Goal: Task Accomplishment & Management: Use online tool/utility

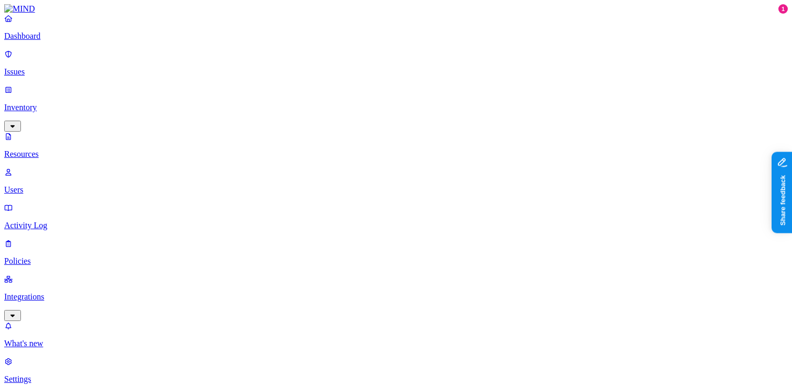
click at [74, 41] on p "Dashboard" at bounding box center [396, 35] width 784 height 9
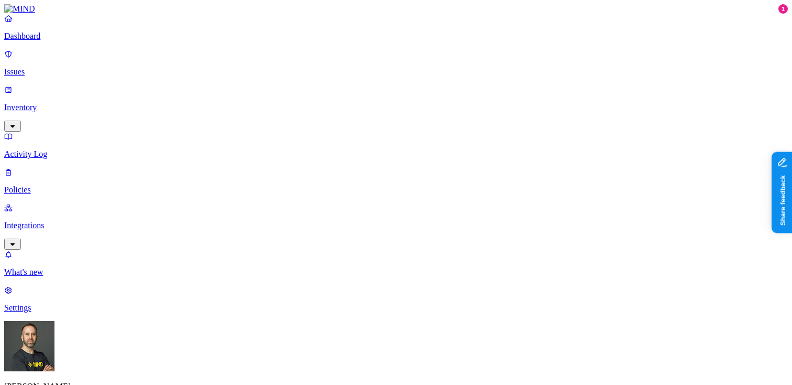
click at [77, 103] on p "Inventory" at bounding box center [396, 107] width 784 height 9
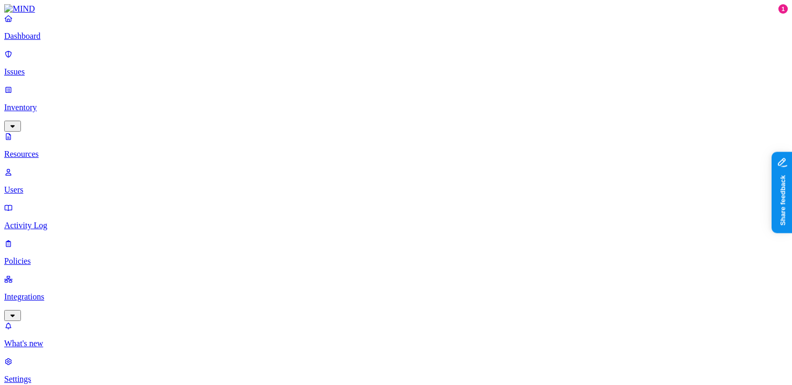
click at [61, 221] on p "Activity Log" at bounding box center [396, 225] width 784 height 9
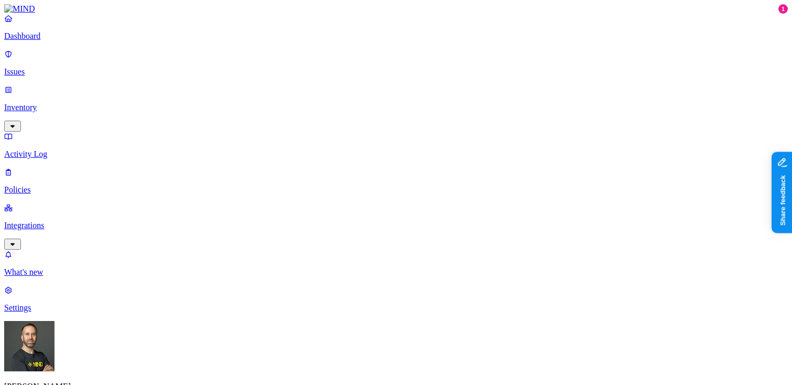
click at [64, 41] on p "Dashboard" at bounding box center [396, 35] width 784 height 9
click at [84, 103] on p "Inventory" at bounding box center [396, 107] width 784 height 9
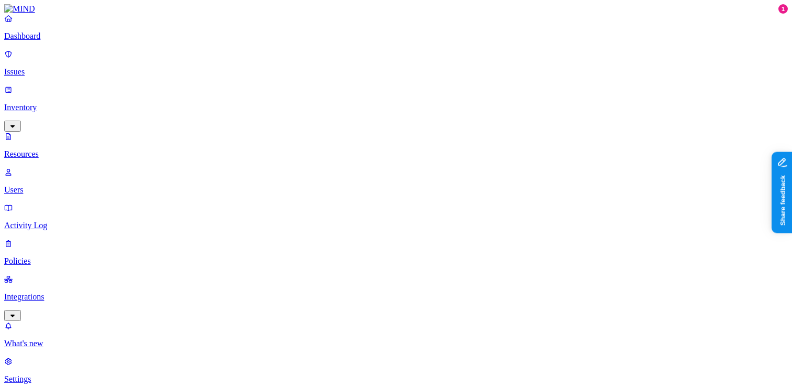
click at [65, 221] on p "Activity Log" at bounding box center [396, 225] width 784 height 9
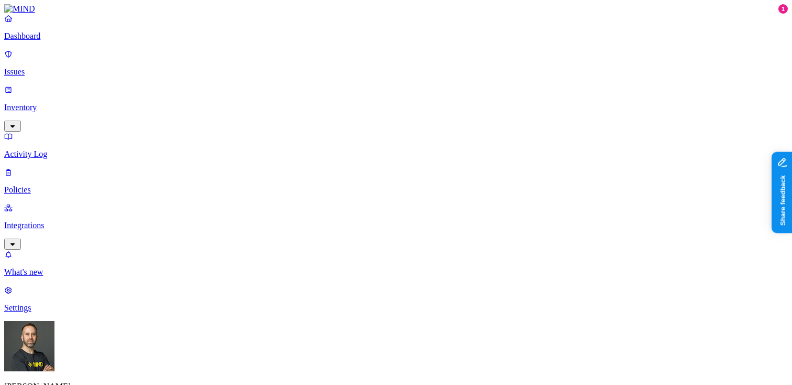
click at [78, 85] on link "Inventory" at bounding box center [396, 107] width 784 height 45
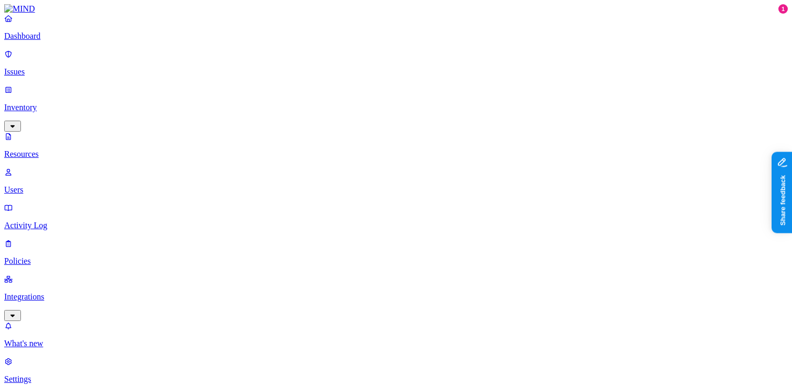
type input "car"
type input "carlicense"
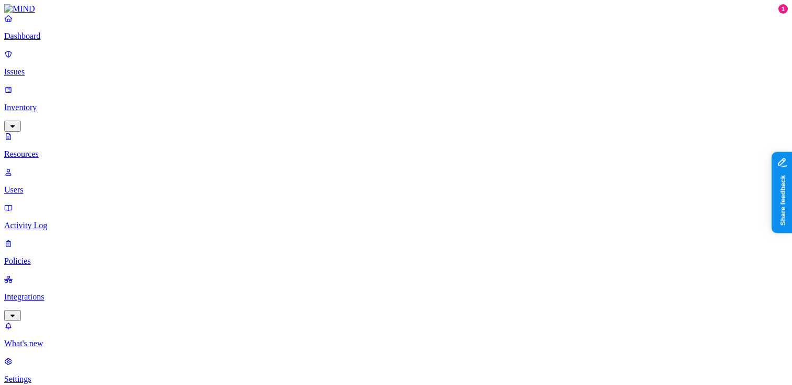
type input "a startup"
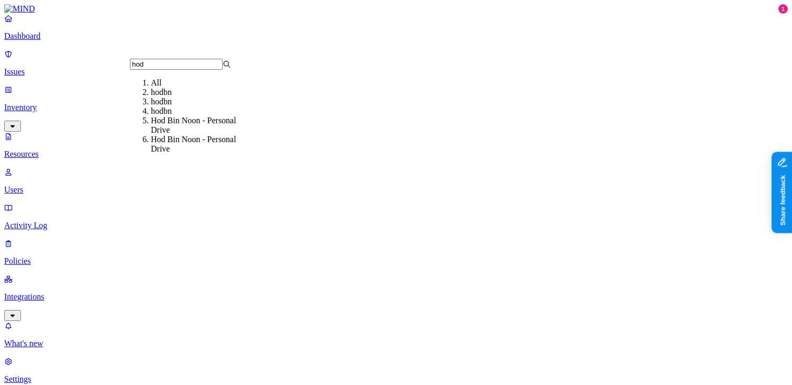
type input "hod"
click at [168, 97] on div "hodbn" at bounding box center [201, 92] width 101 height 9
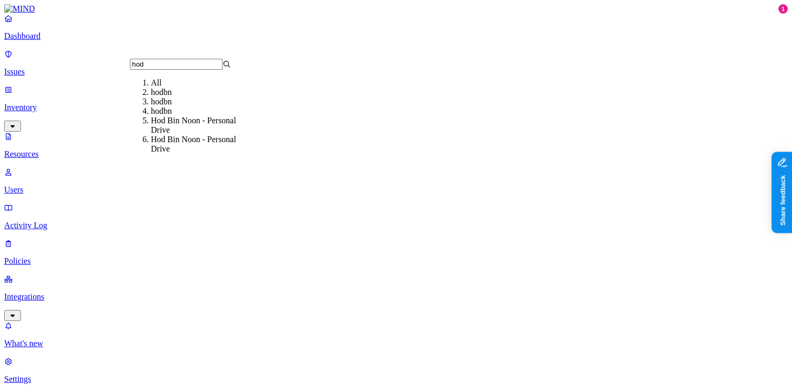
type input "hod"
click at [163, 106] on div "hodbn" at bounding box center [201, 101] width 101 height 9
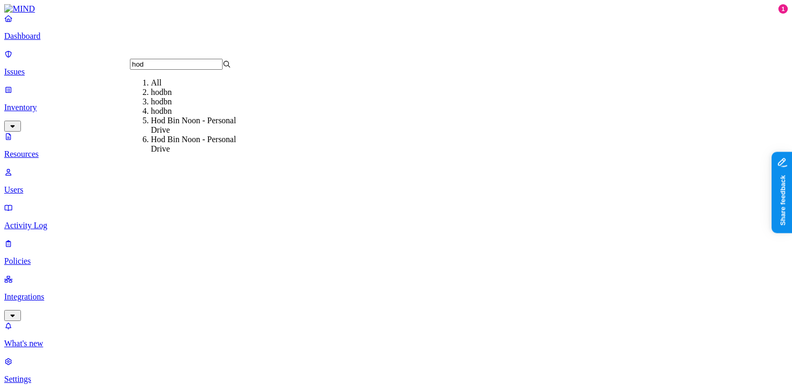
type input "hod"
click at [161, 116] on div "hodbn" at bounding box center [201, 110] width 101 height 9
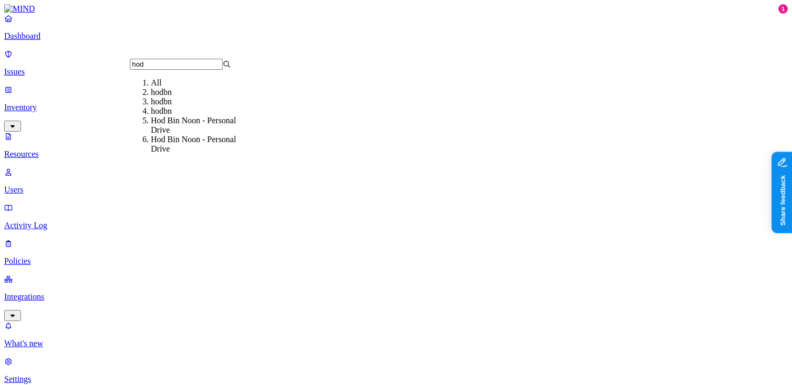
type input "hod"
click at [182, 135] on div "Hod Bin Noon - Personal Drive" at bounding box center [201, 125] width 101 height 19
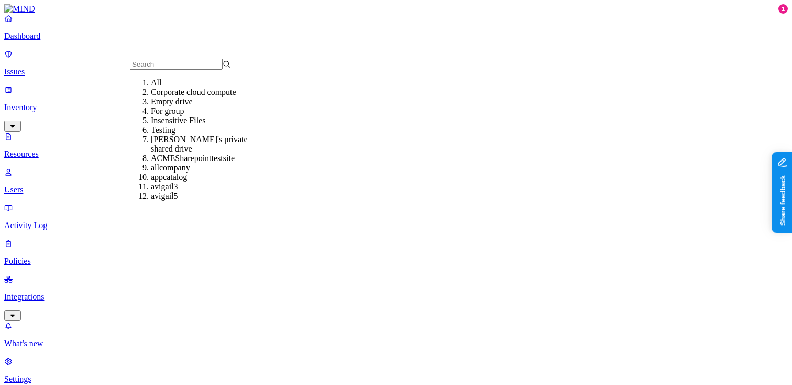
click at [183, 70] on input "text" at bounding box center [176, 64] width 93 height 11
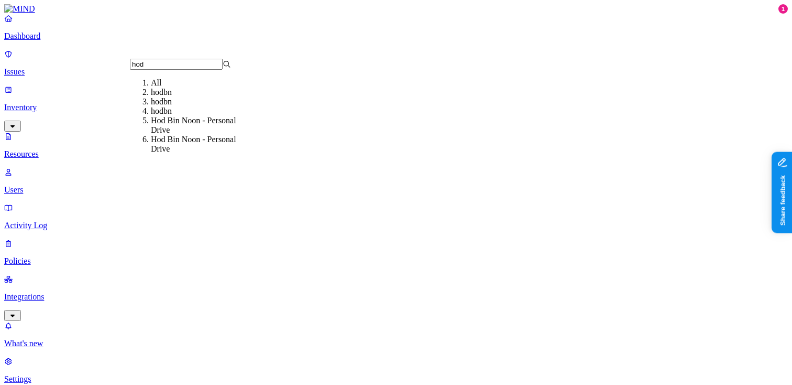
type input "hod"
click at [171, 154] on div "Hod Bin Noon - Personal Drive" at bounding box center [201, 144] width 101 height 19
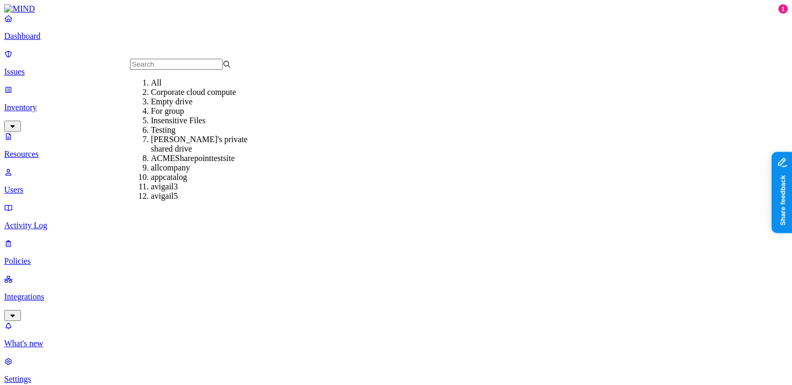
click at [151, 88] on div "All" at bounding box center [201, 82] width 101 height 9
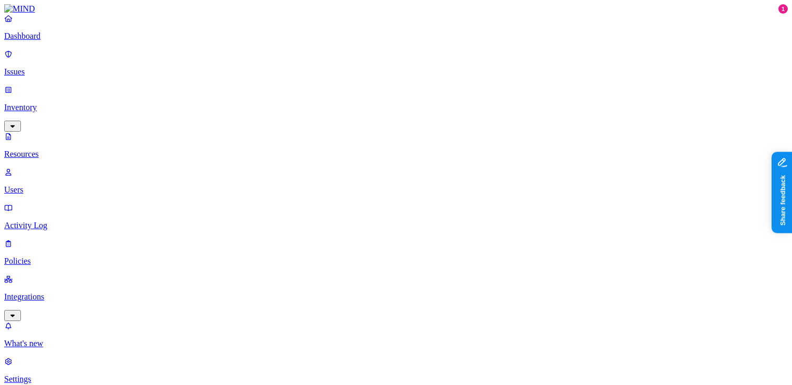
click at [45, 221] on p "Activity Log" at bounding box center [396, 225] width 784 height 9
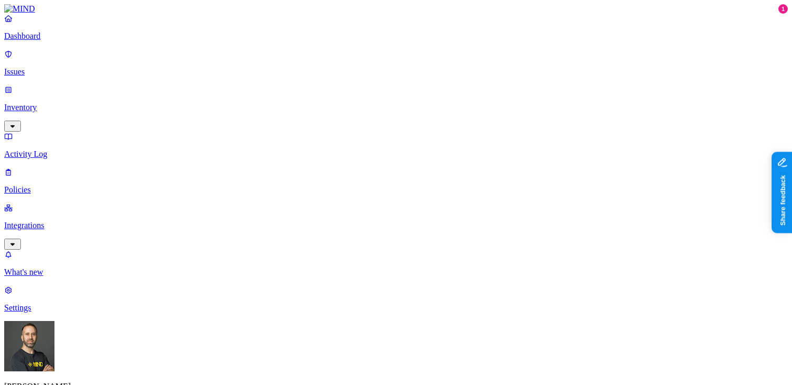
click at [74, 41] on p "Dashboard" at bounding box center [396, 35] width 784 height 9
click at [53, 103] on p "Inventory" at bounding box center [396, 107] width 784 height 9
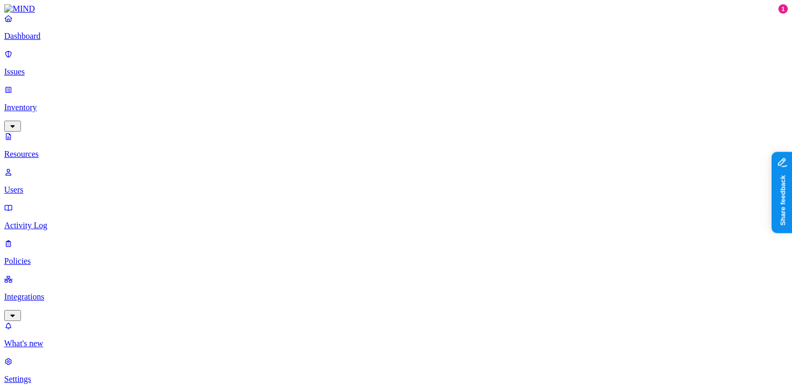
type input "carlicense"
drag, startPoint x: 263, startPoint y: 59, endPoint x: 299, endPoint y: 58, distance: 36.2
drag, startPoint x: 299, startPoint y: 58, endPoint x: 319, endPoint y: 59, distance: 20.0
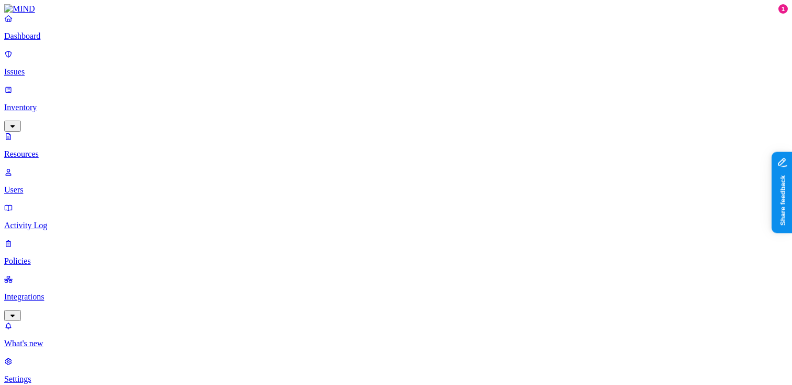
click at [66, 185] on p "Users" at bounding box center [396, 189] width 784 height 9
click at [67, 149] on p "Resources" at bounding box center [396, 153] width 784 height 9
click at [53, 145] on div "Dashboard Issues Inventory Resources Users Activity Log Policies Integrations" at bounding box center [396, 167] width 784 height 307
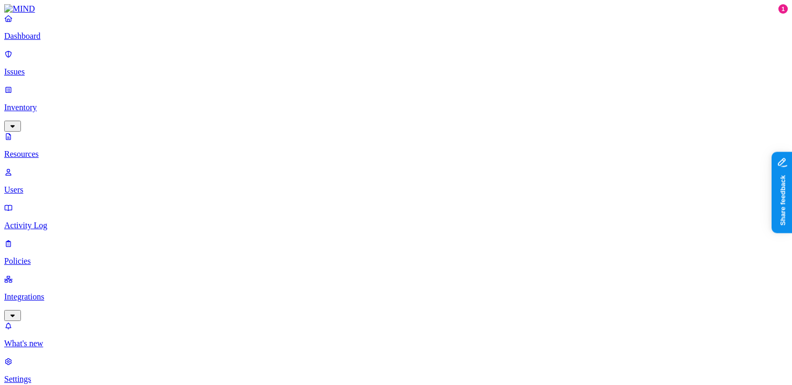
click at [52, 221] on p "Activity Log" at bounding box center [396, 225] width 784 height 9
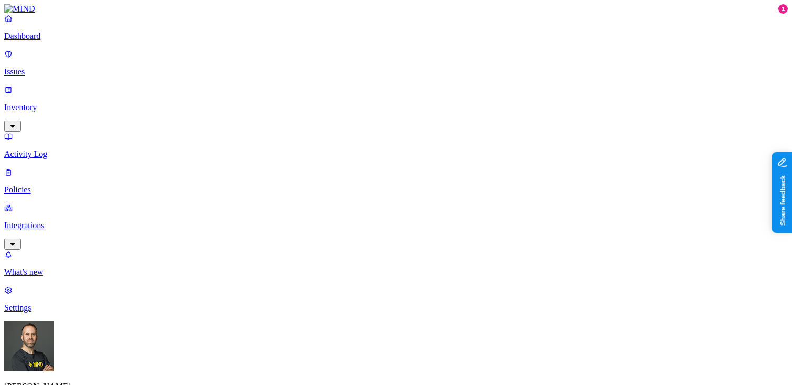
click at [73, 132] on link "Activity Log" at bounding box center [396, 145] width 784 height 27
click at [73, 103] on p "Inventory" at bounding box center [396, 107] width 784 height 9
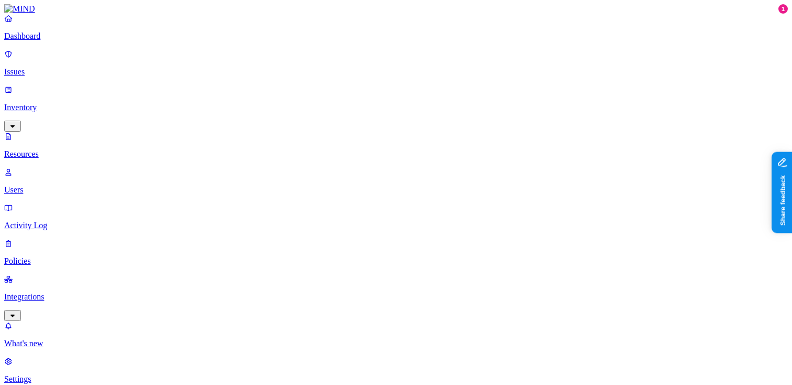
copy h3 "CarLicense4892750120230507081905562"
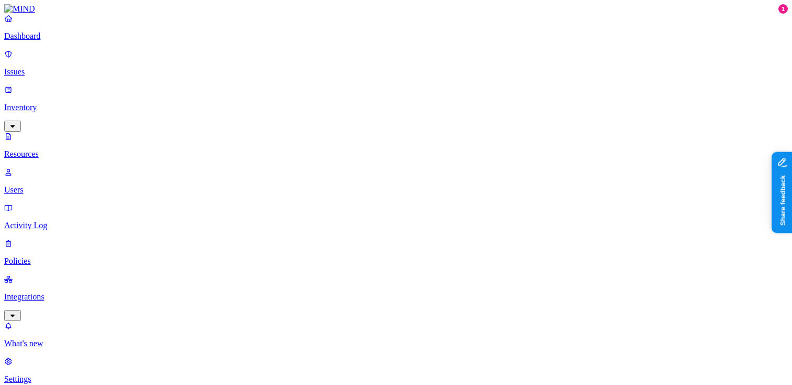
type input "CarLicense4892750120230507081905562"
click at [45, 41] on p "Dashboard" at bounding box center [396, 35] width 784 height 9
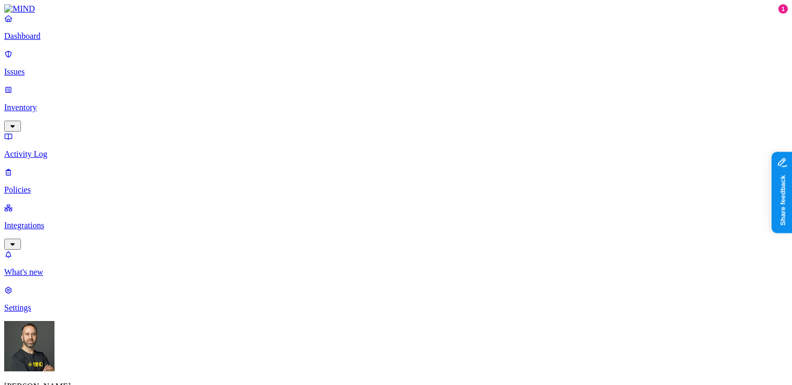
click at [84, 103] on p "Inventory" at bounding box center [396, 107] width 784 height 9
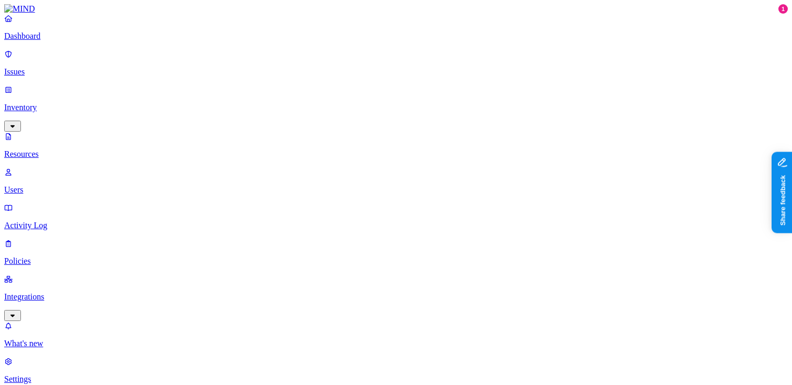
click at [67, 221] on p "Activity Log" at bounding box center [396, 225] width 784 height 9
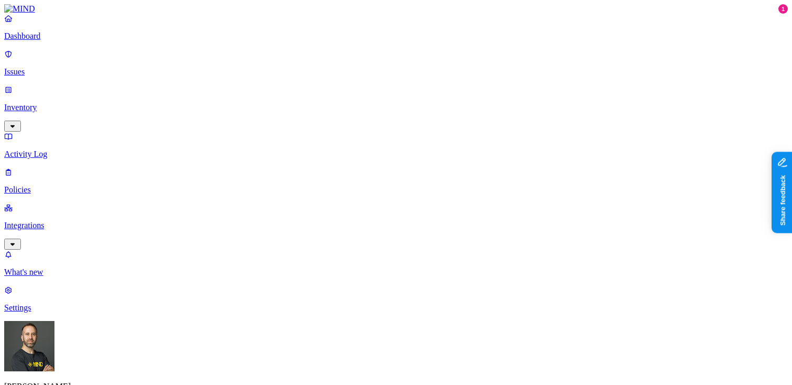
drag, startPoint x: 570, startPoint y: 60, endPoint x: 619, endPoint y: 69, distance: 50.1
drag, startPoint x: 620, startPoint y: 58, endPoint x: 672, endPoint y: 48, distance: 52.3
click at [74, 41] on p "Dashboard" at bounding box center [396, 35] width 784 height 9
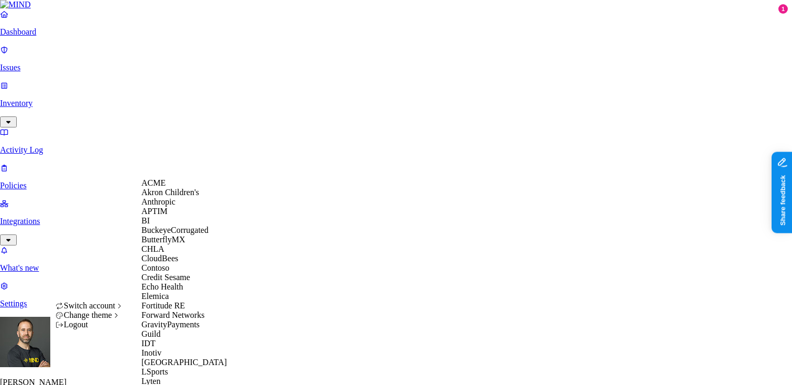
scroll to position [483, 0]
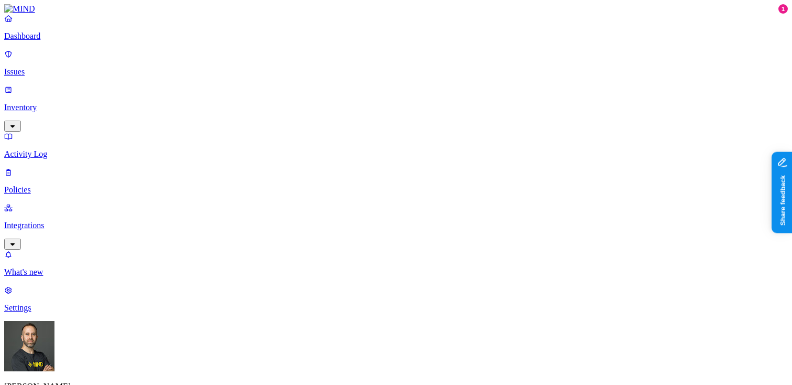
click at [86, 103] on p "Inventory" at bounding box center [396, 107] width 784 height 9
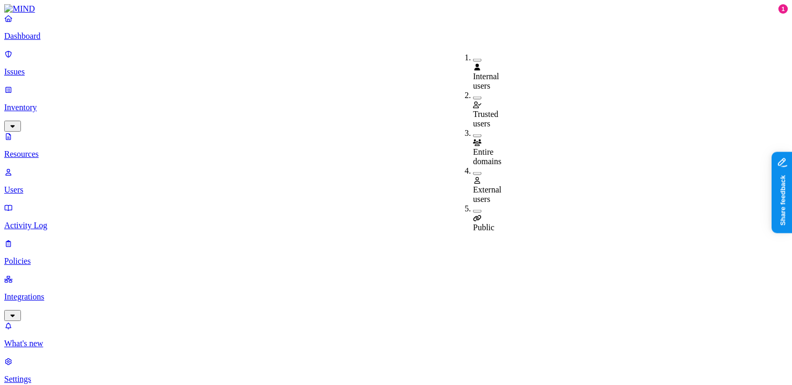
click at [473, 210] on button "button" at bounding box center [477, 211] width 8 height 3
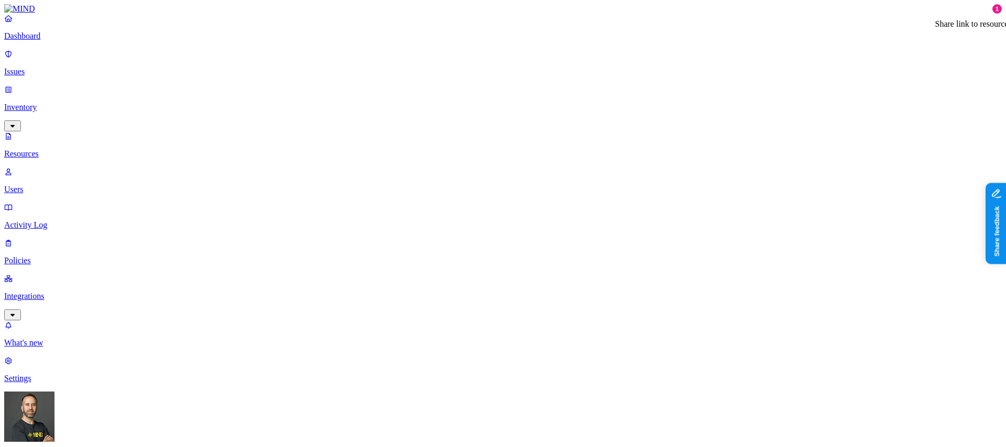
click at [80, 41] on p "Dashboard" at bounding box center [503, 35] width 998 height 9
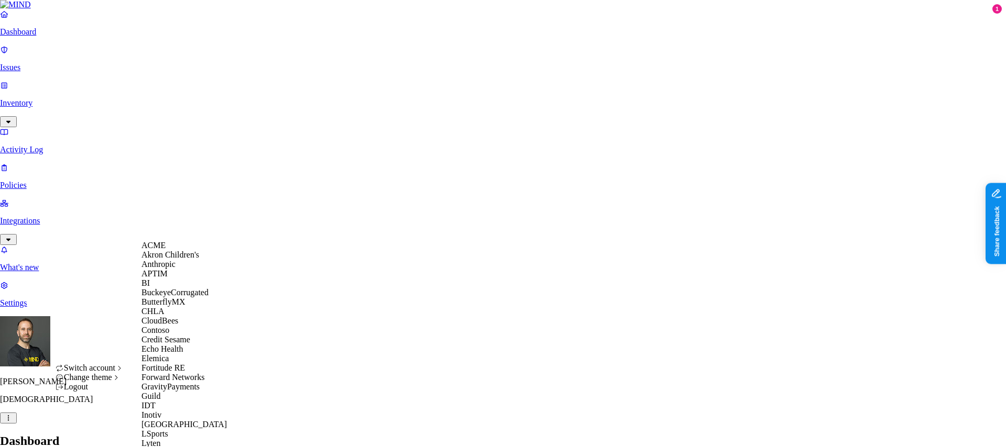
click at [166, 250] on span "ACME" at bounding box center [153, 245] width 24 height 9
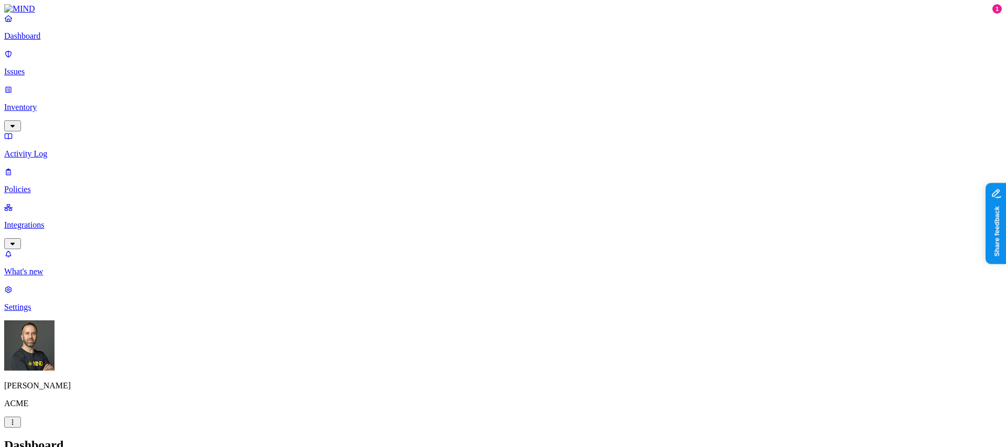
click at [74, 103] on p "Inventory" at bounding box center [503, 107] width 998 height 9
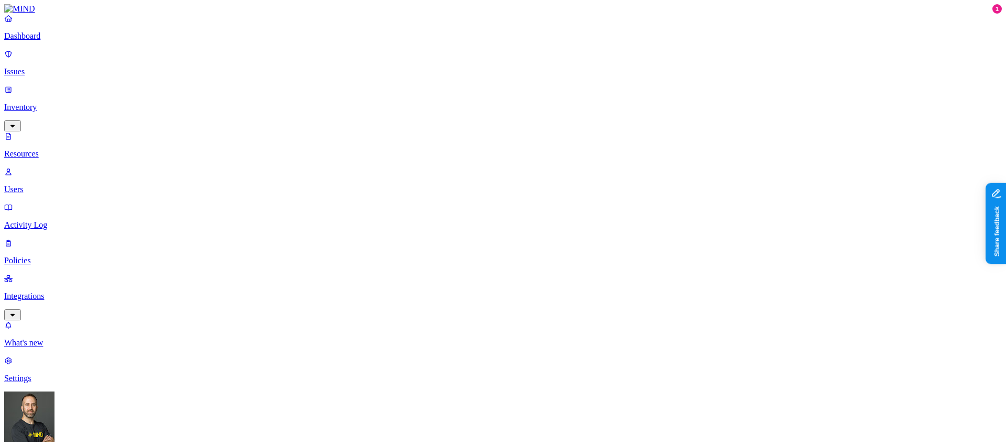
click at [59, 221] on p "Activity Log" at bounding box center [503, 225] width 998 height 9
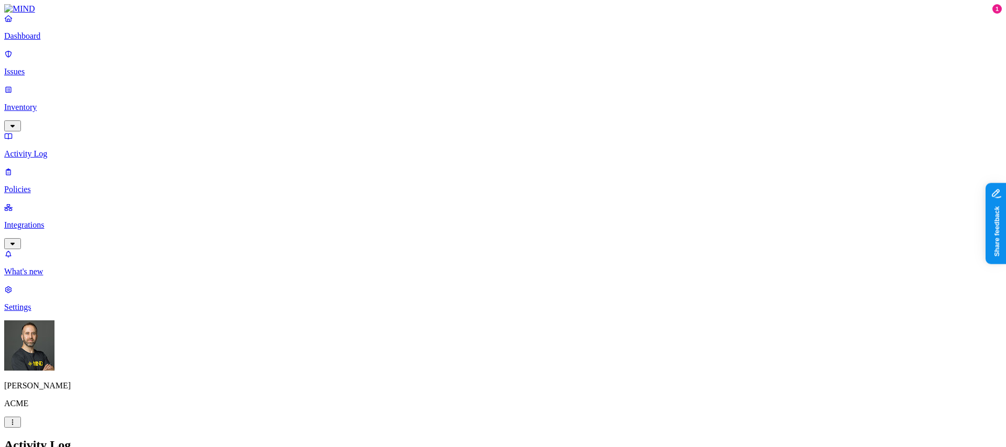
click at [49, 41] on p "Dashboard" at bounding box center [503, 35] width 998 height 9
click at [93, 85] on link "Inventory" at bounding box center [503, 107] width 998 height 45
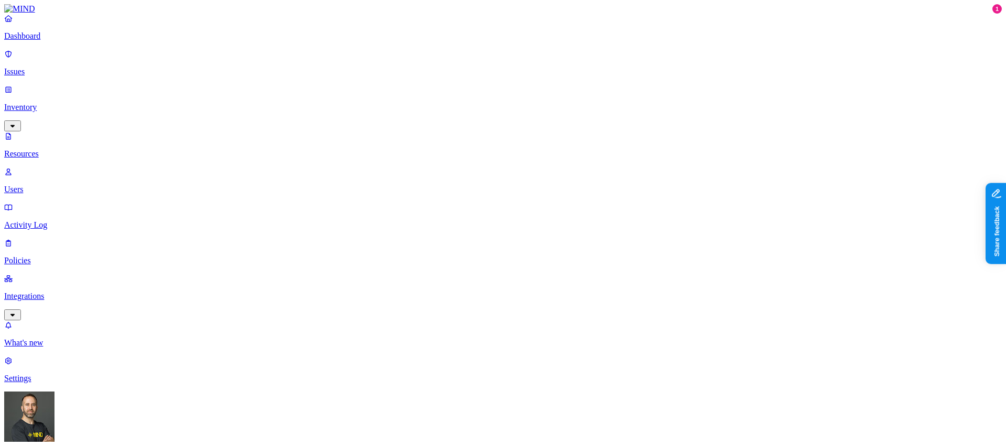
click at [67, 41] on p "Dashboard" at bounding box center [503, 35] width 998 height 9
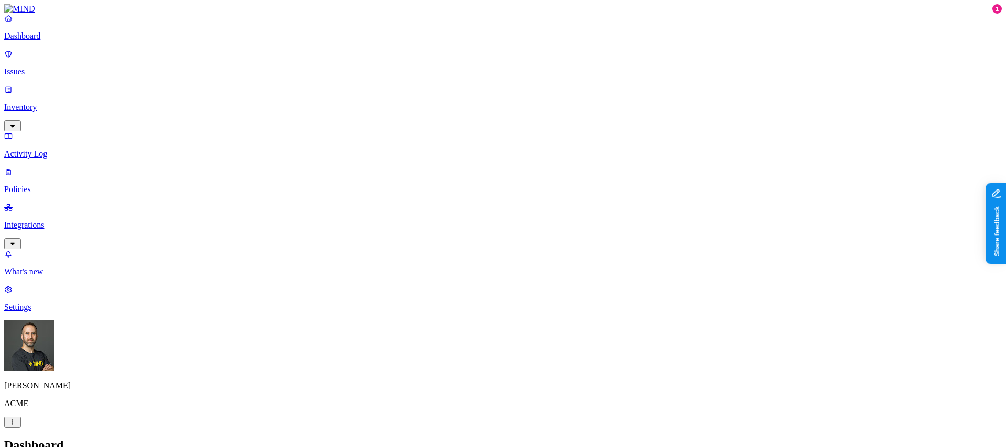
click at [38, 103] on p "Inventory" at bounding box center [503, 107] width 998 height 9
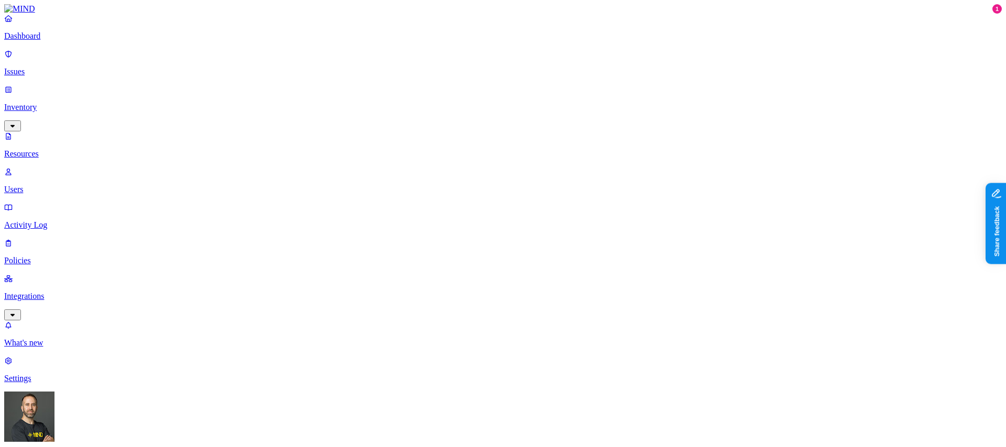
click at [53, 41] on p "Dashboard" at bounding box center [503, 35] width 998 height 9
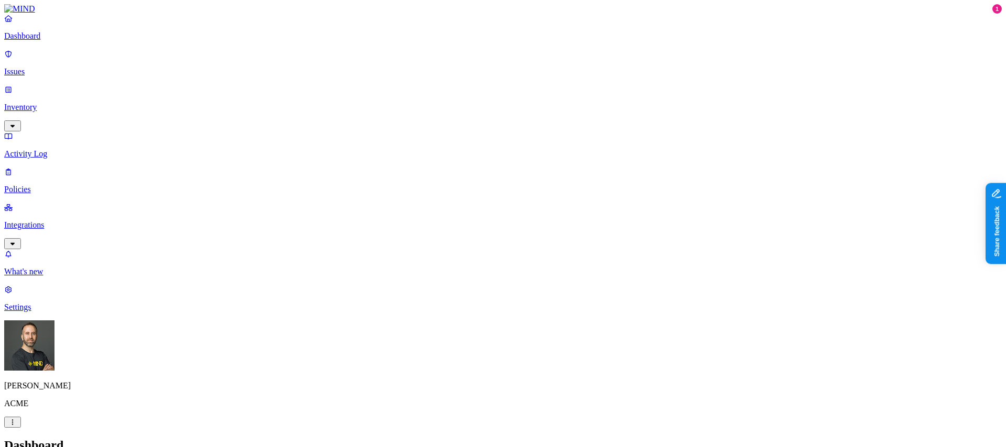
click at [35, 149] on p "Activity Log" at bounding box center [503, 153] width 998 height 9
drag, startPoint x: 713, startPoint y: 56, endPoint x: 737, endPoint y: 56, distance: 24.6
drag, startPoint x: 737, startPoint y: 56, endPoint x: 748, endPoint y: 55, distance: 10.5
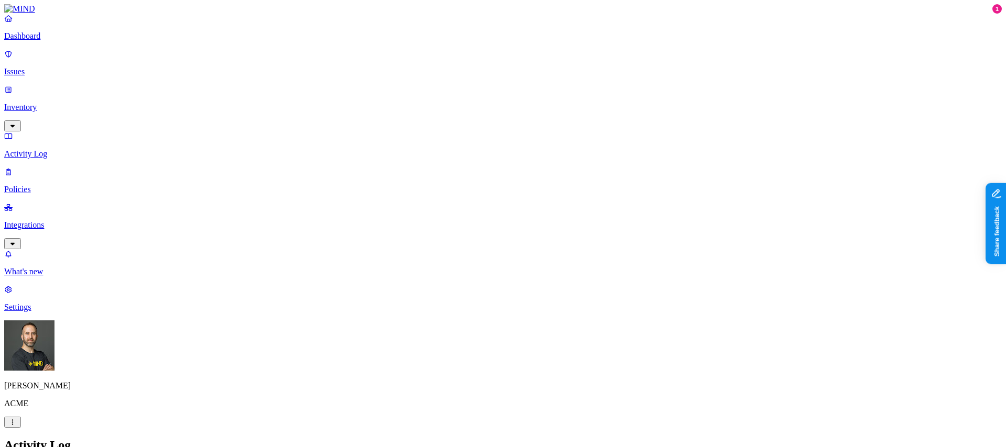
click at [70, 41] on p "Dashboard" at bounding box center [503, 35] width 998 height 9
click at [54, 103] on p "Inventory" at bounding box center [503, 107] width 998 height 9
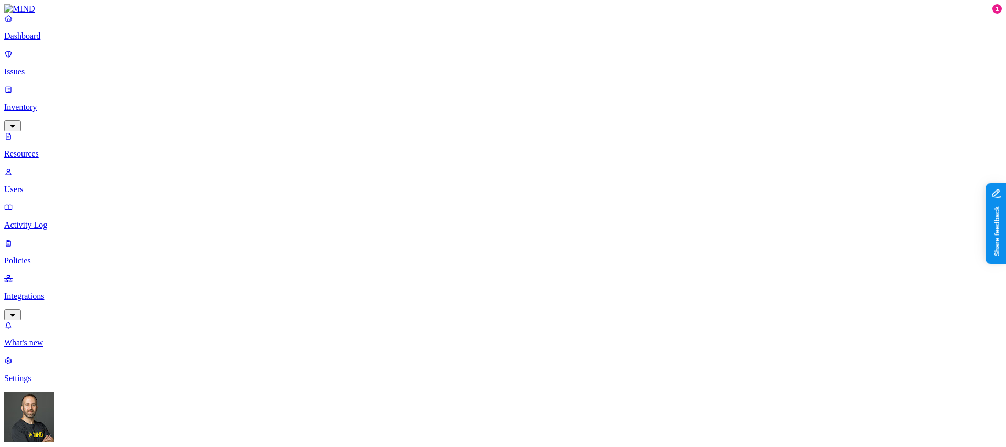
click at [57, 41] on p "Dashboard" at bounding box center [503, 35] width 998 height 9
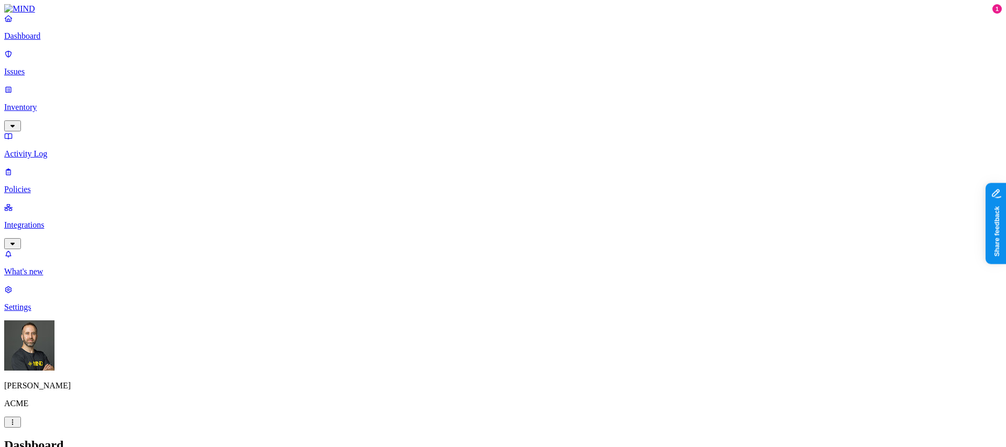
click at [91, 85] on link "Inventory" at bounding box center [503, 107] width 998 height 45
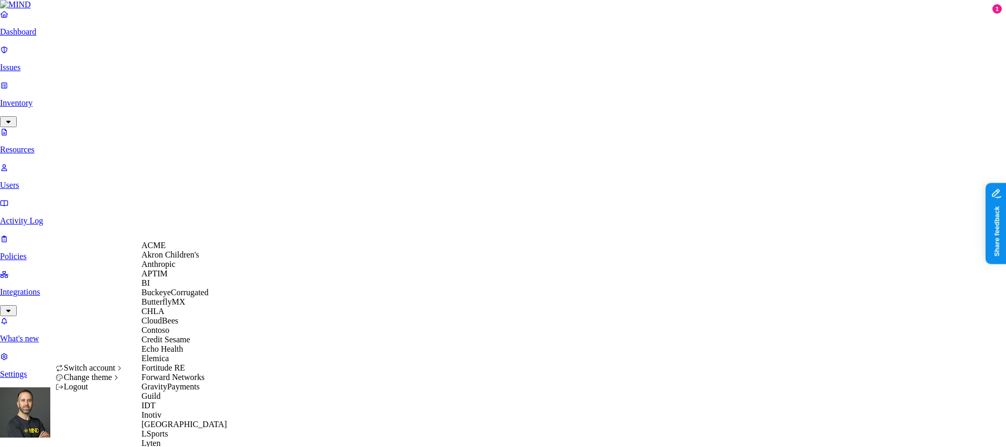
scroll to position [537, 0]
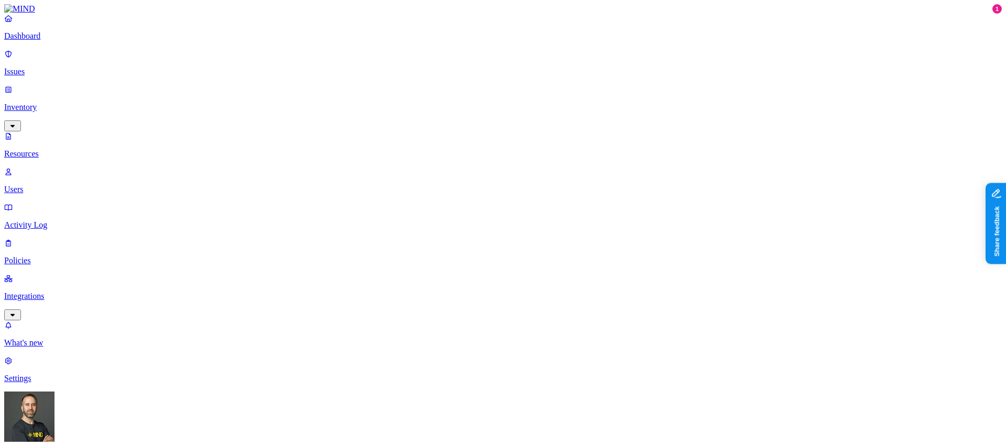
click at [473, 210] on button "button" at bounding box center [477, 211] width 8 height 3
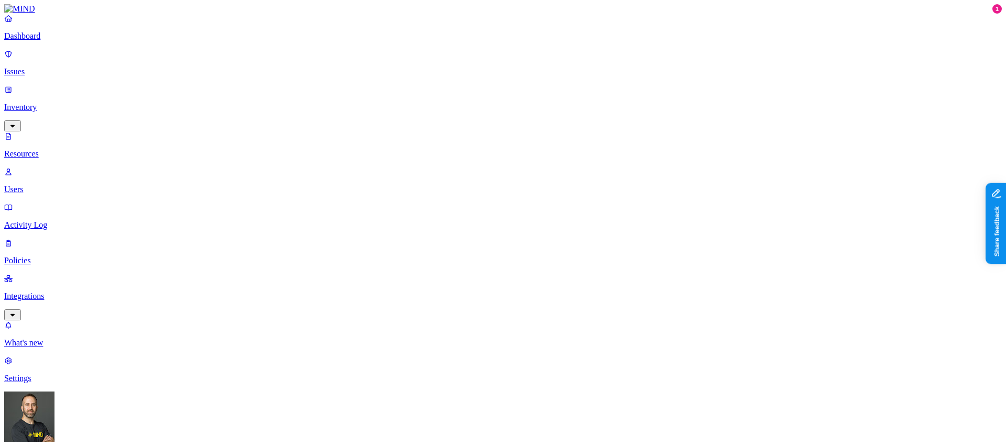
click at [35, 41] on p "Dashboard" at bounding box center [503, 35] width 998 height 9
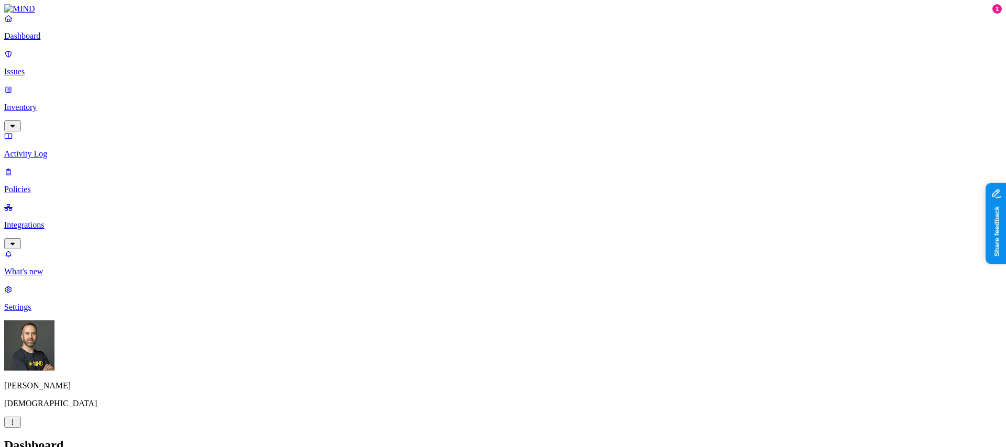
click at [61, 103] on p "Inventory" at bounding box center [503, 107] width 998 height 9
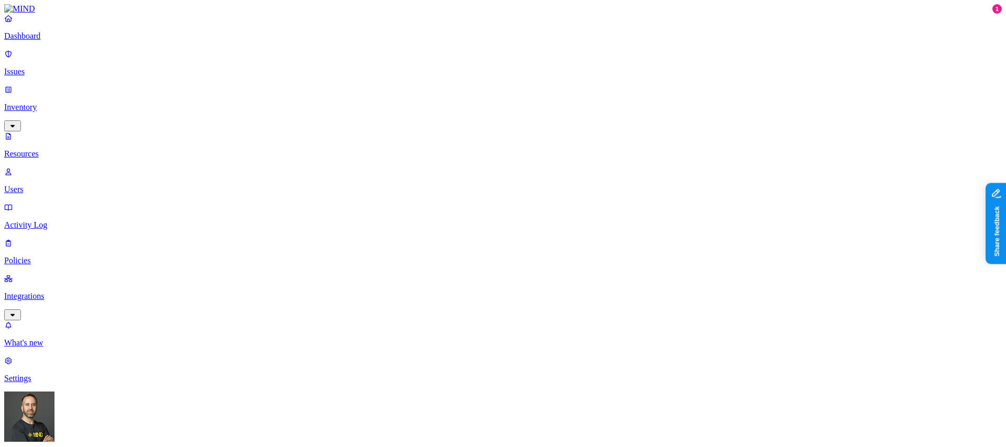
click at [514, 210] on button "button" at bounding box center [518, 211] width 8 height 3
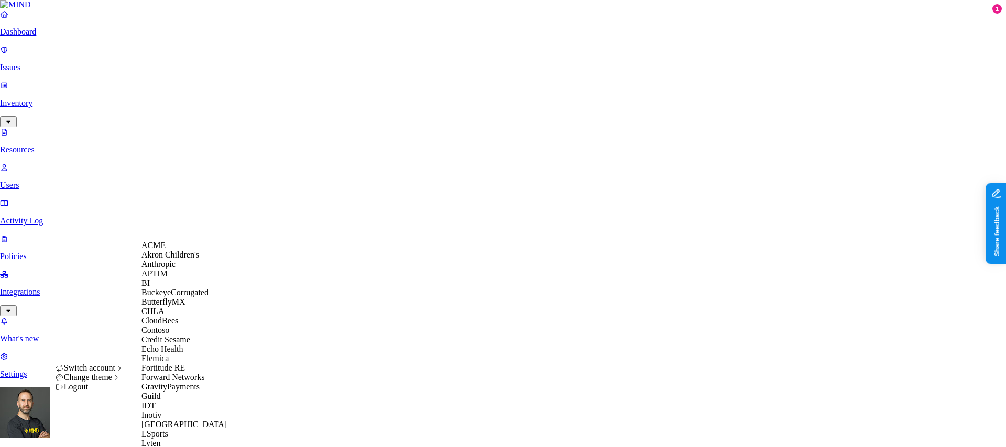
click at [171, 250] on div "ACME" at bounding box center [192, 245] width 102 height 9
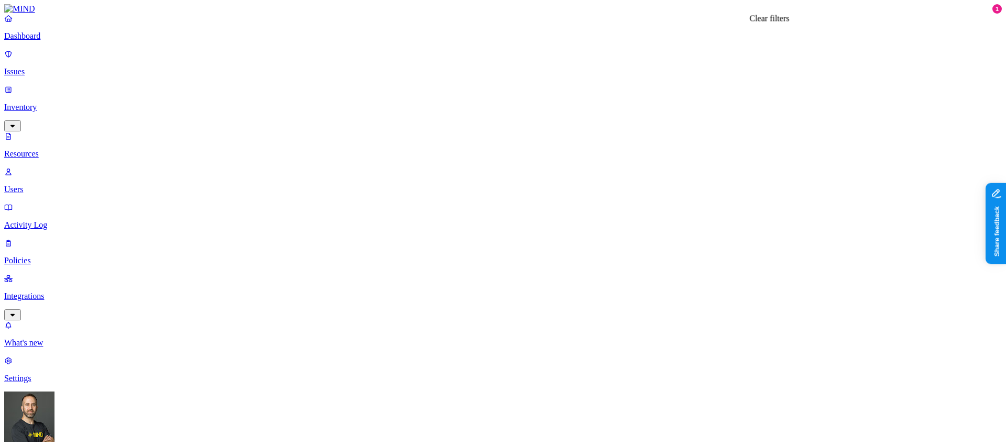
click at [52, 41] on p "Dashboard" at bounding box center [503, 35] width 998 height 9
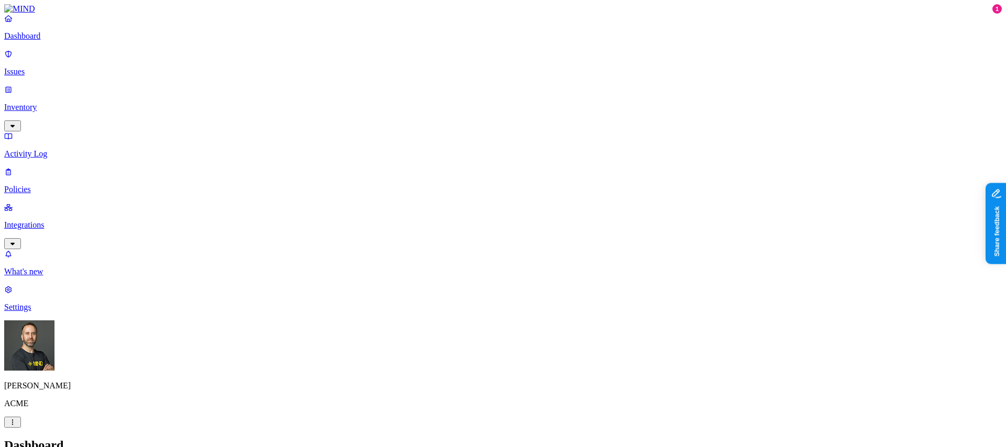
click at [49, 103] on p "Inventory" at bounding box center [503, 107] width 998 height 9
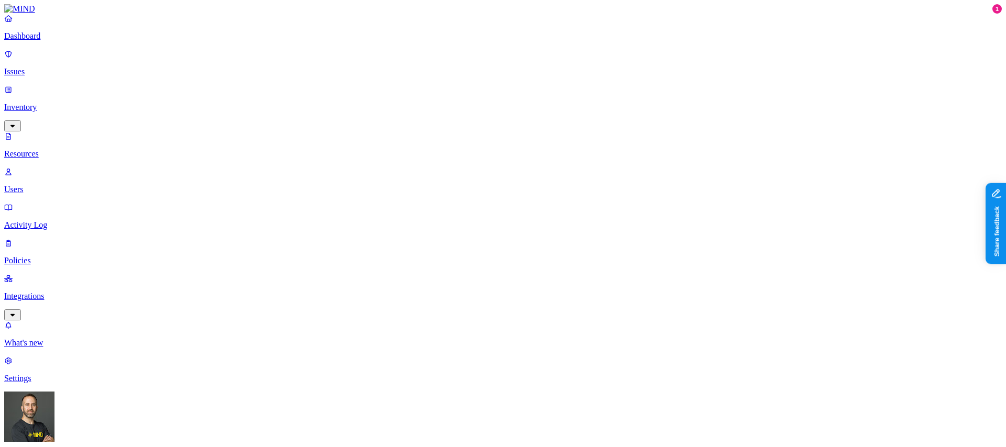
click at [48, 41] on link "Dashboard" at bounding box center [503, 27] width 998 height 27
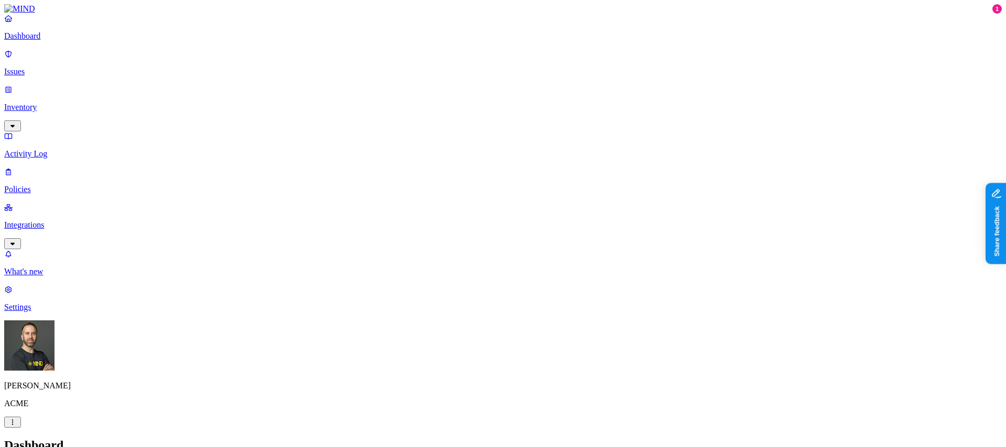
click at [50, 149] on p "Activity Log" at bounding box center [503, 153] width 998 height 9
click at [48, 41] on p "Dashboard" at bounding box center [503, 35] width 998 height 9
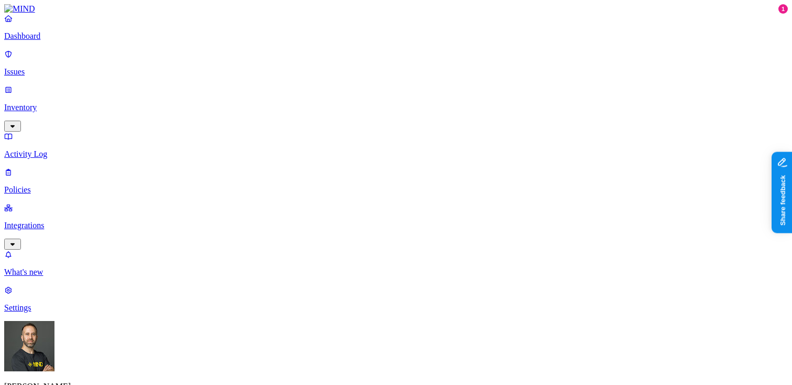
click at [80, 149] on p "Activity Log" at bounding box center [396, 153] width 784 height 9
click at [73, 103] on p "Inventory" at bounding box center [396, 107] width 784 height 9
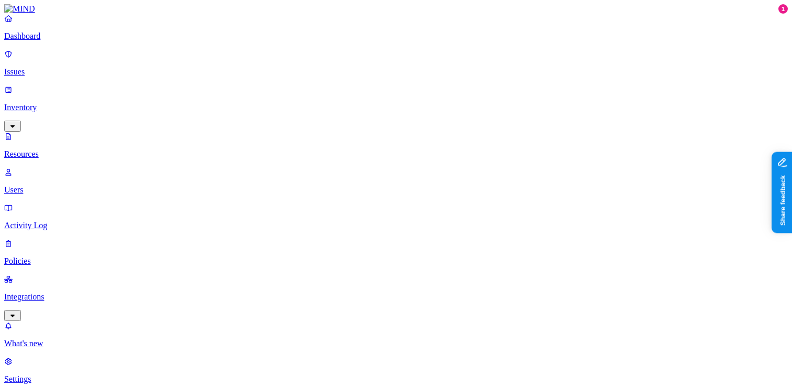
click at [75, 41] on p "Dashboard" at bounding box center [396, 35] width 784 height 9
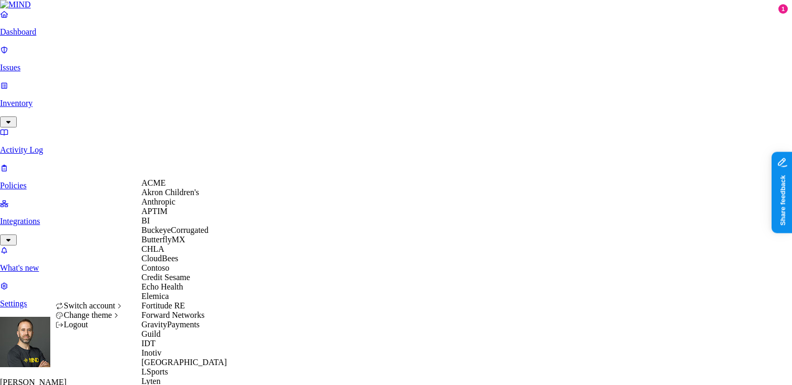
scroll to position [533, 0]
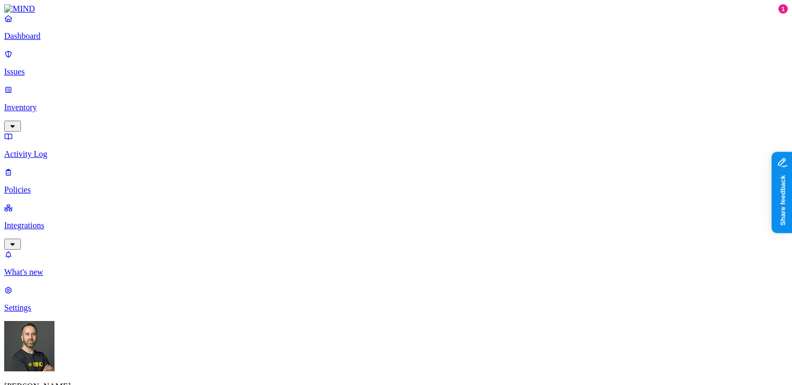
click at [68, 221] on p "Integrations" at bounding box center [396, 225] width 784 height 9
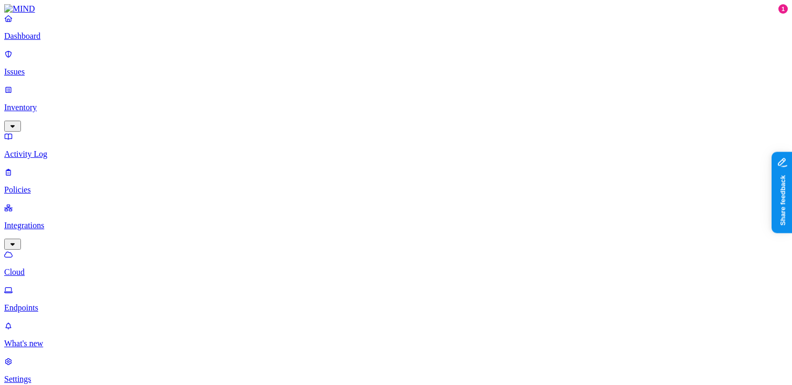
click at [56, 303] on p "Endpoints" at bounding box center [396, 307] width 784 height 9
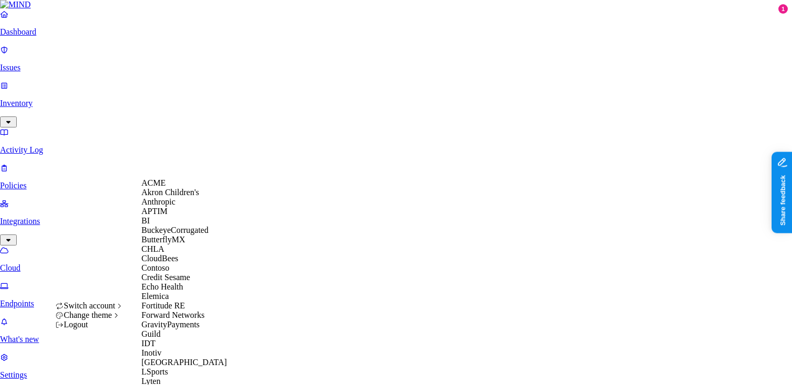
click at [192, 188] on div "ACME" at bounding box center [192, 182] width 102 height 9
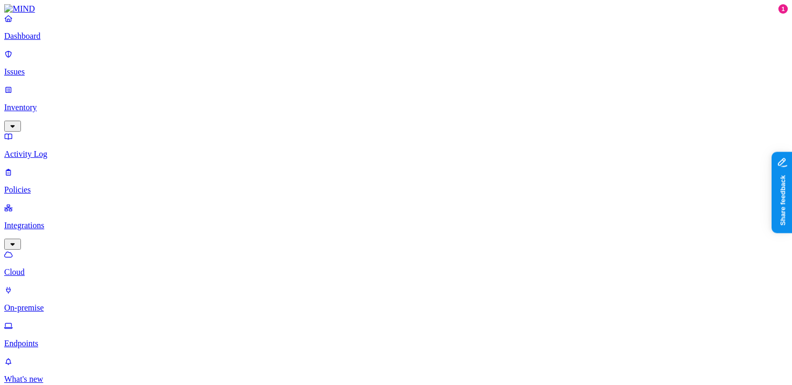
click at [73, 41] on p "Dashboard" at bounding box center [396, 35] width 784 height 9
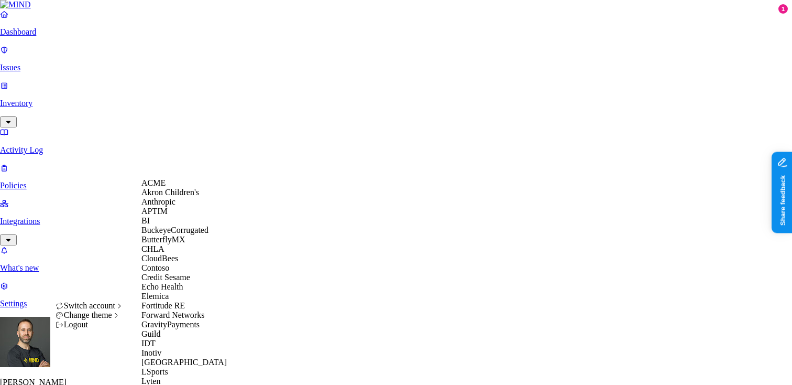
scroll to position [294, 0]
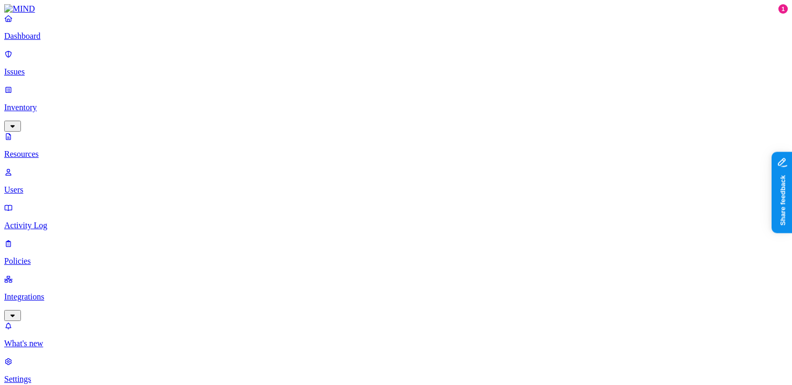
click at [313, 146] on button "button" at bounding box center [317, 147] width 8 height 3
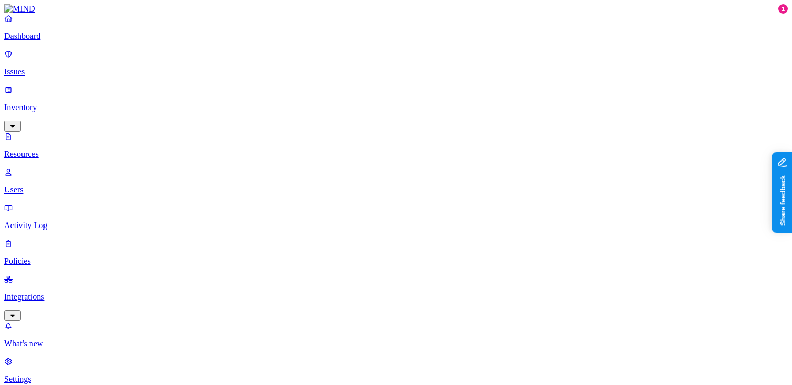
click at [70, 103] on p "Inventory" at bounding box center [396, 107] width 784 height 9
click at [47, 41] on p "Dashboard" at bounding box center [396, 35] width 784 height 9
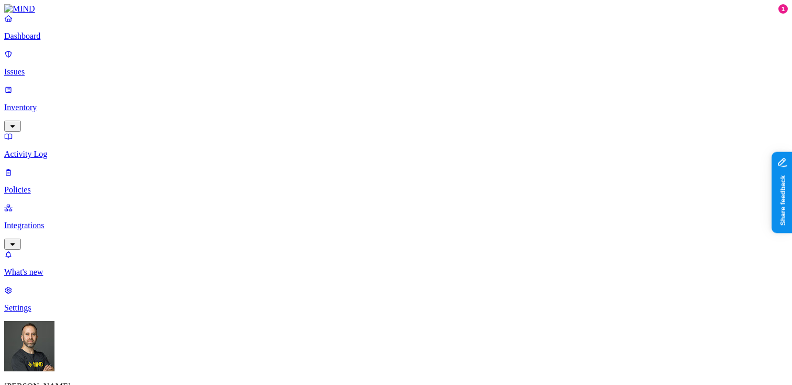
click at [48, 103] on p "Inventory" at bounding box center [396, 107] width 784 height 9
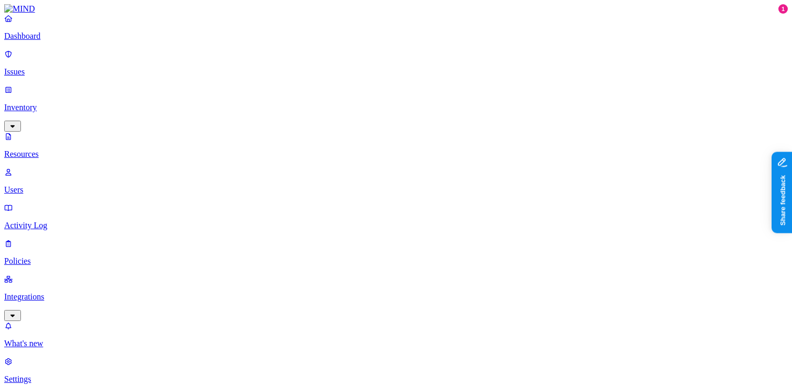
click at [313, 146] on button "button" at bounding box center [317, 147] width 8 height 3
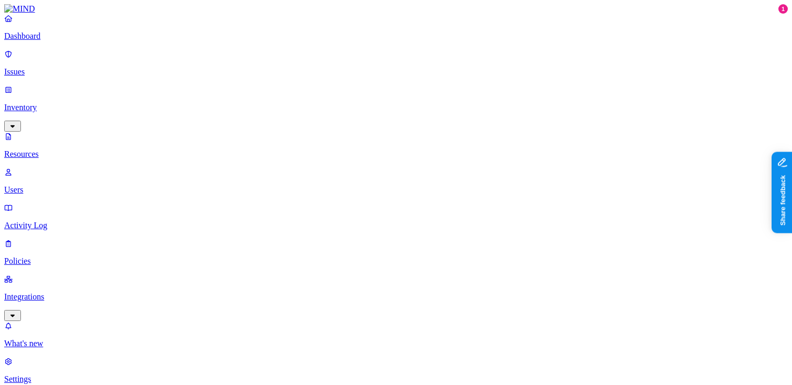
scroll to position [149, 0]
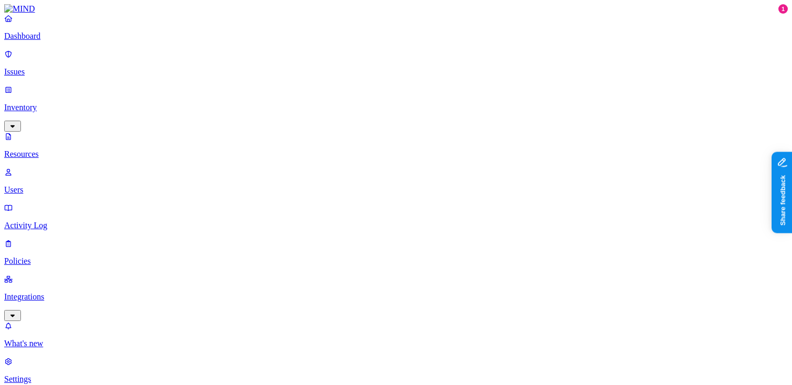
scroll to position [142, 0]
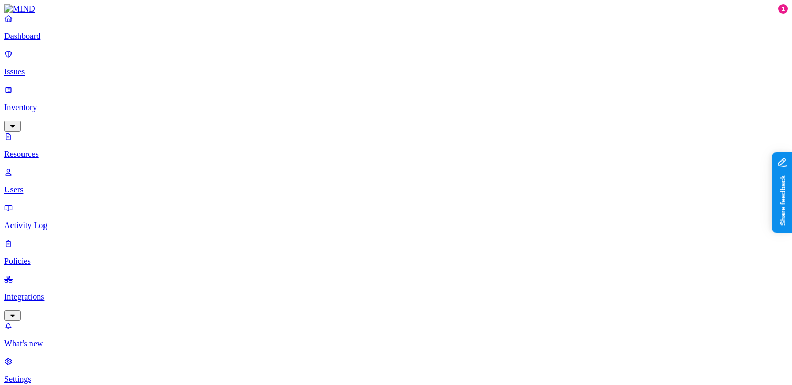
click at [64, 41] on p "Dashboard" at bounding box center [396, 35] width 784 height 9
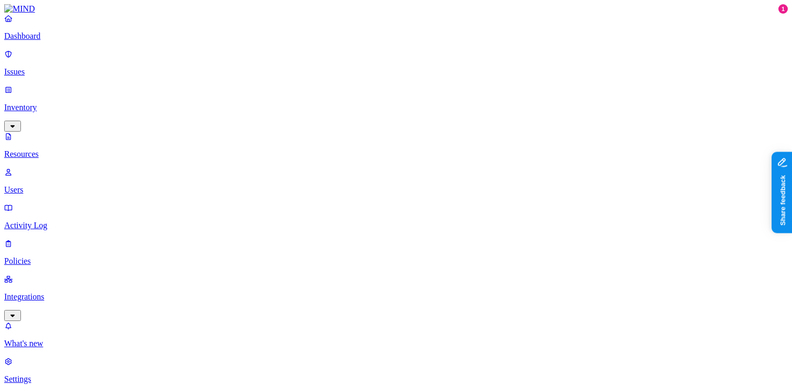
scroll to position [136, 0]
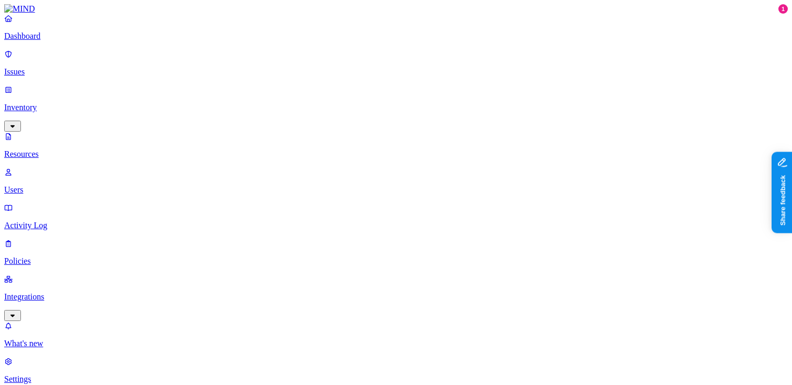
scroll to position [42, 0]
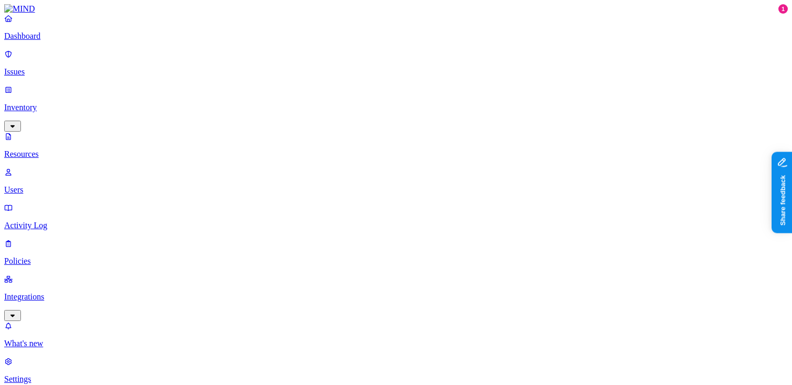
scroll to position [151, 0]
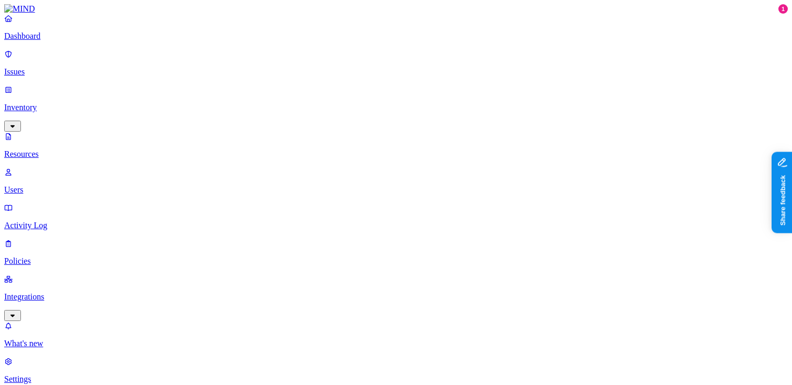
click at [84, 41] on p "Dashboard" at bounding box center [396, 35] width 784 height 9
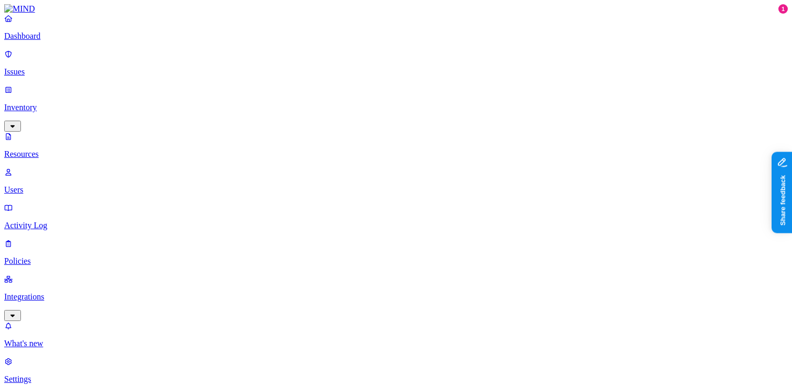
click at [70, 41] on p "Dashboard" at bounding box center [396, 35] width 784 height 9
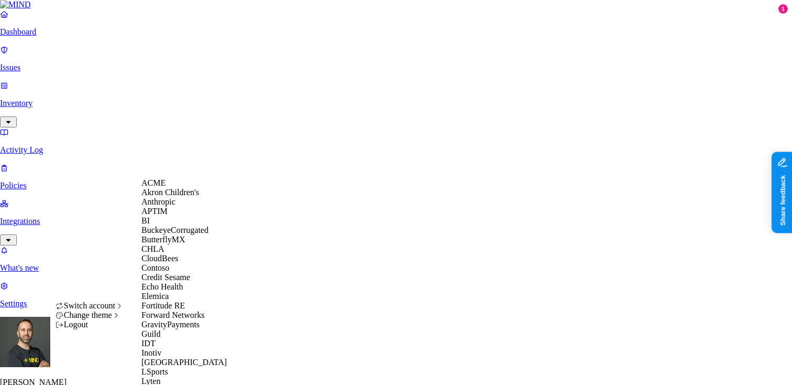
scroll to position [108, 0]
click at [167, 291] on span "Echo Health" at bounding box center [162, 286] width 42 height 9
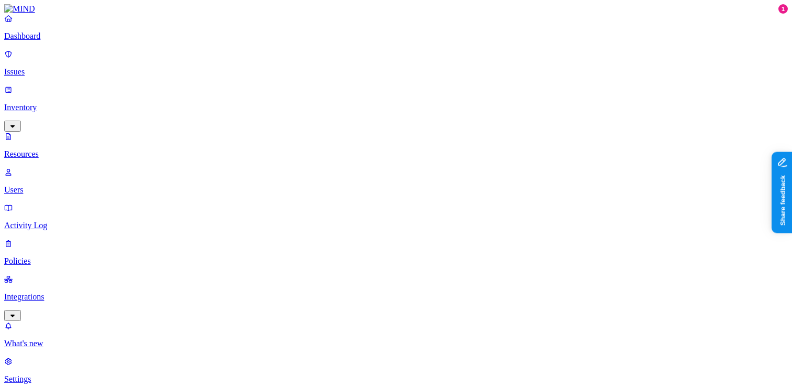
click at [66, 41] on p "Dashboard" at bounding box center [396, 35] width 784 height 9
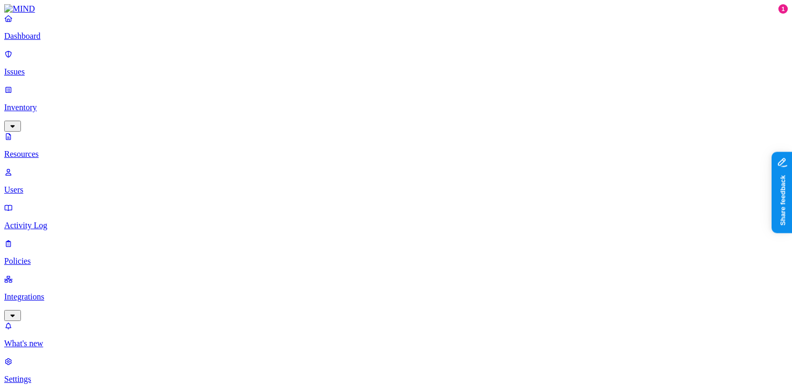
click at [79, 41] on p "Dashboard" at bounding box center [396, 35] width 784 height 9
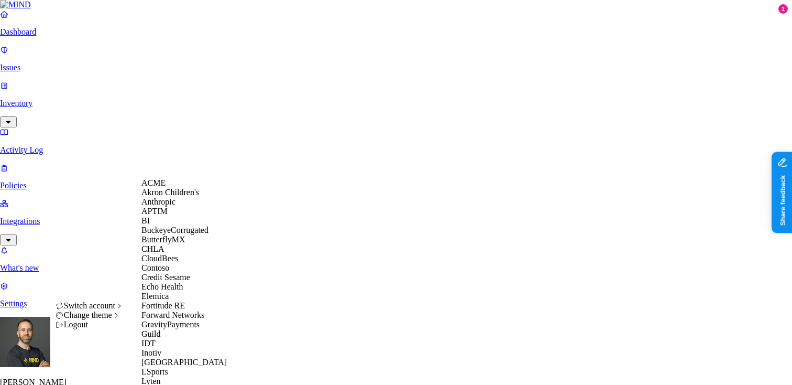
scroll to position [449, 0]
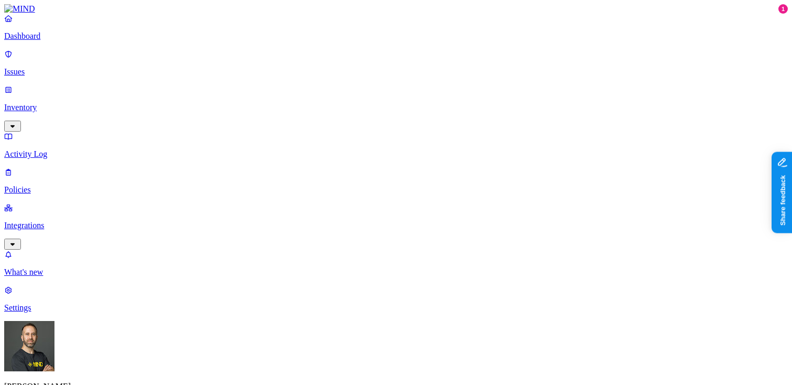
click at [21, 121] on button "button" at bounding box center [12, 126] width 17 height 11
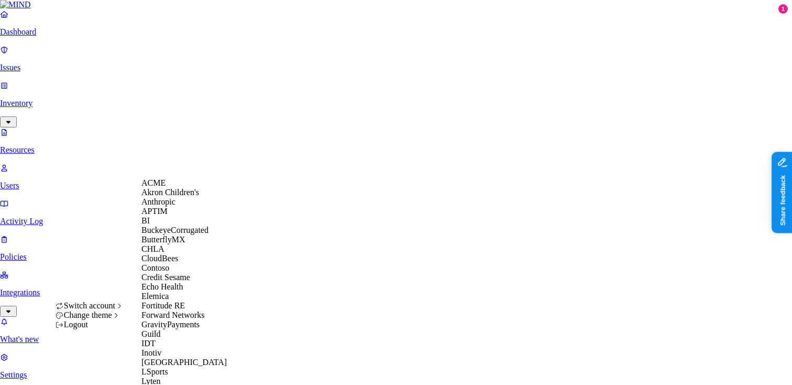
click at [173, 188] on div "ACME" at bounding box center [192, 182] width 102 height 9
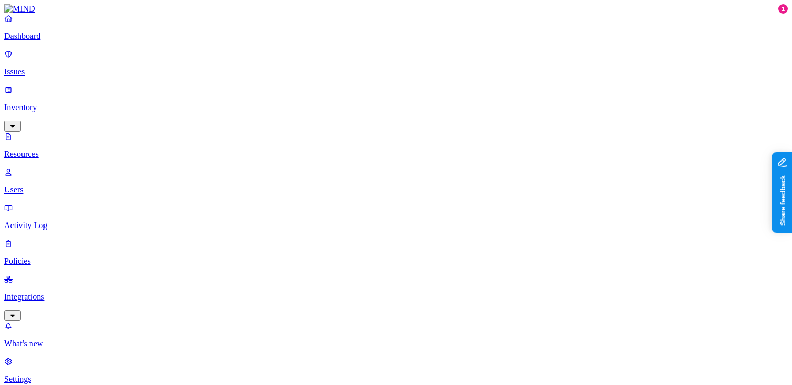
click at [71, 41] on p "Dashboard" at bounding box center [396, 35] width 784 height 9
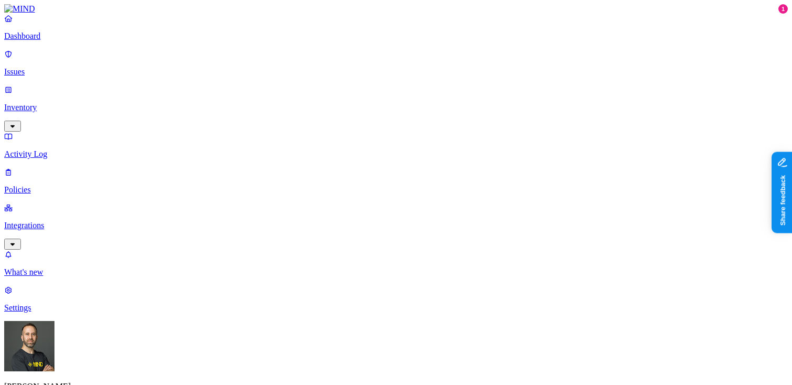
click at [51, 103] on p "Inventory" at bounding box center [396, 107] width 784 height 9
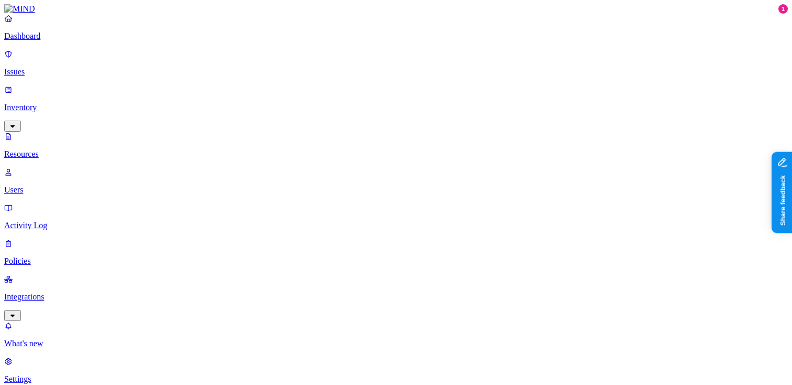
click at [41, 41] on p "Dashboard" at bounding box center [396, 35] width 784 height 9
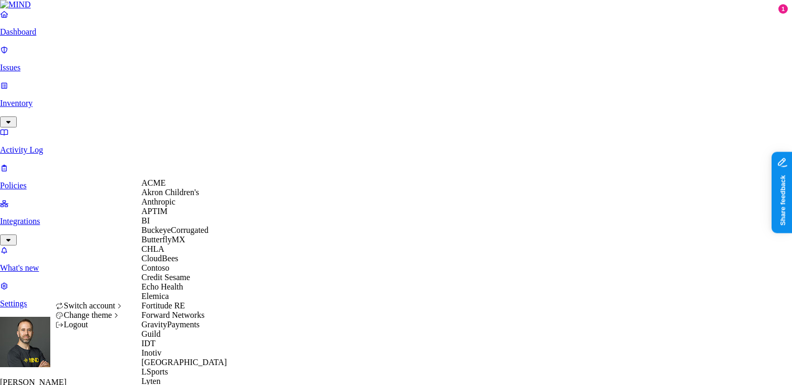
scroll to position [23, 0]
click at [177, 281] on span "Credit Sesame" at bounding box center [165, 276] width 49 height 9
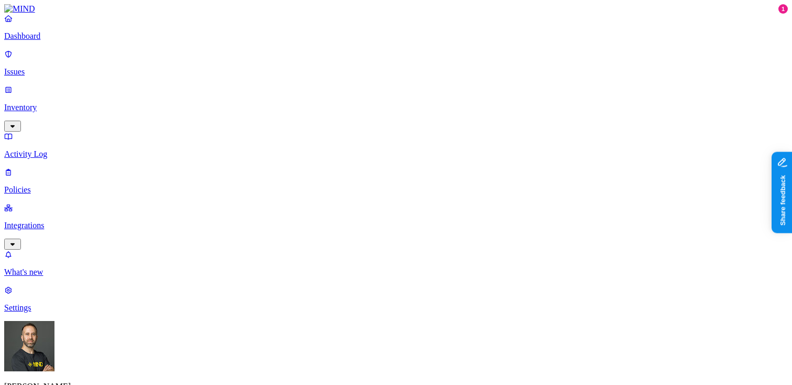
click at [80, 103] on p "Inventory" at bounding box center [396, 107] width 784 height 9
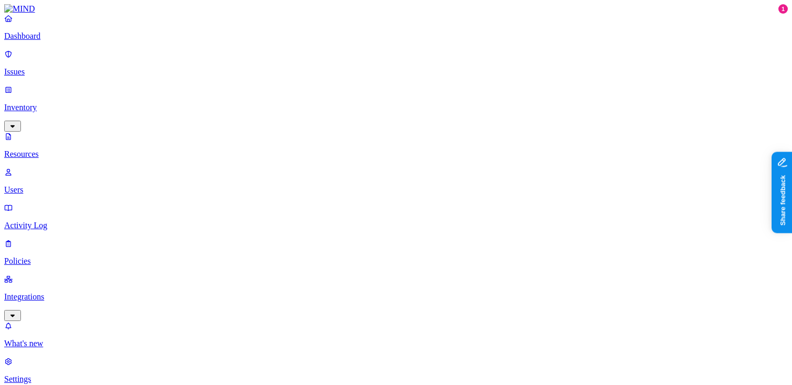
click at [71, 41] on p "Dashboard" at bounding box center [396, 35] width 784 height 9
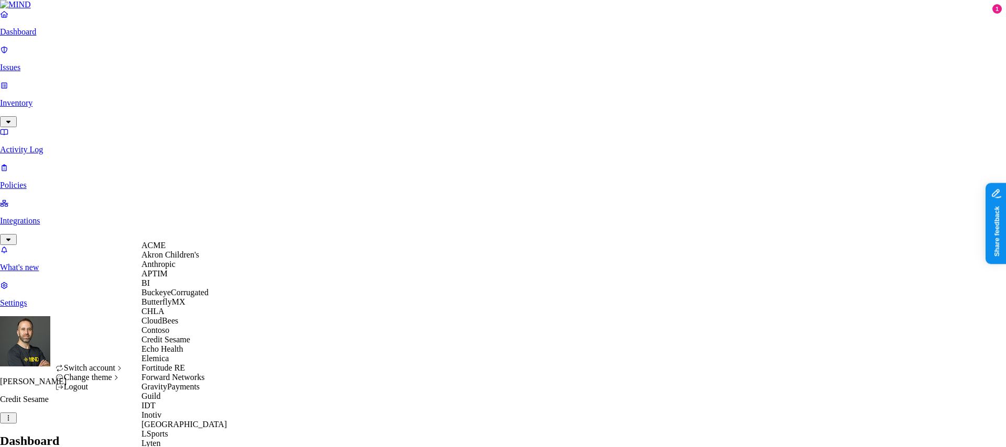
scroll to position [133, 0]
click at [185, 384] on span "GravityPayments" at bounding box center [170, 387] width 58 height 9
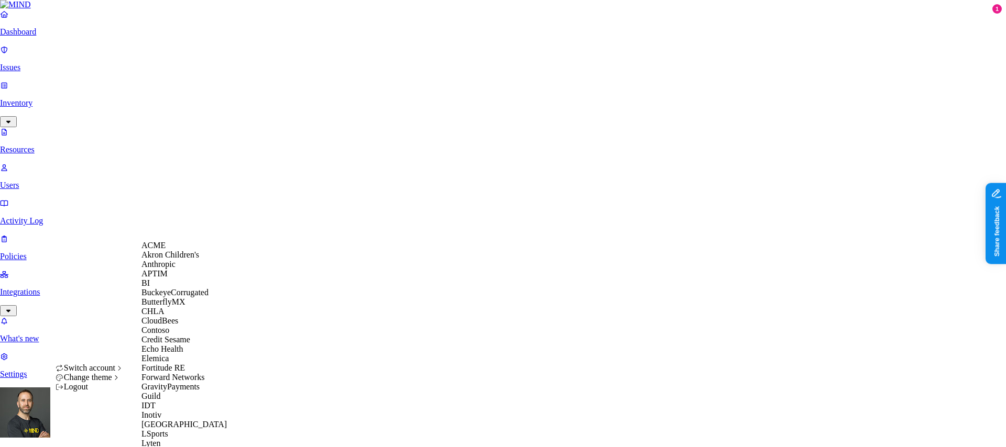
click at [166, 250] on span "ACME" at bounding box center [153, 245] width 24 height 9
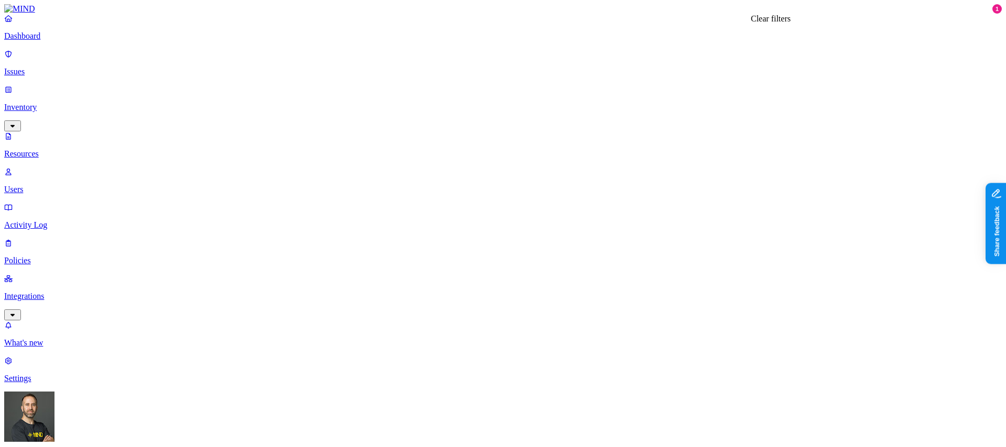
click at [73, 292] on p "Integrations" at bounding box center [503, 296] width 998 height 9
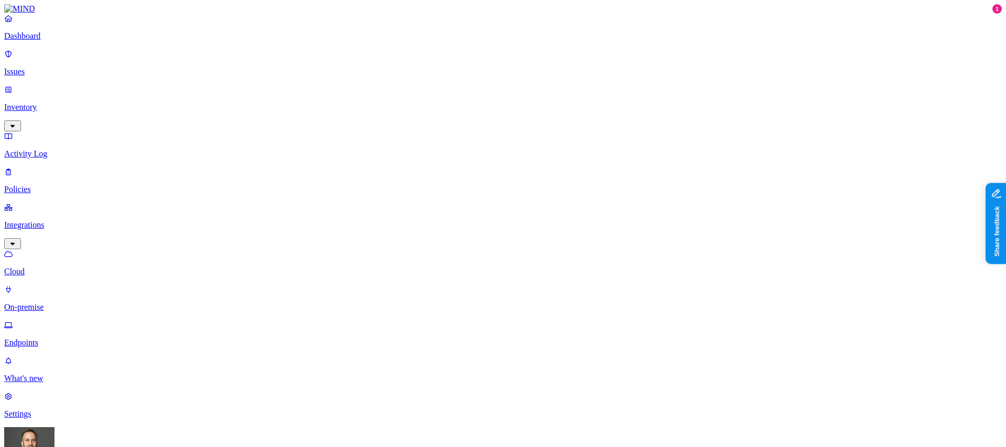
click at [63, 339] on p "Endpoints" at bounding box center [503, 343] width 998 height 9
click at [54, 41] on p "Dashboard" at bounding box center [503, 35] width 998 height 9
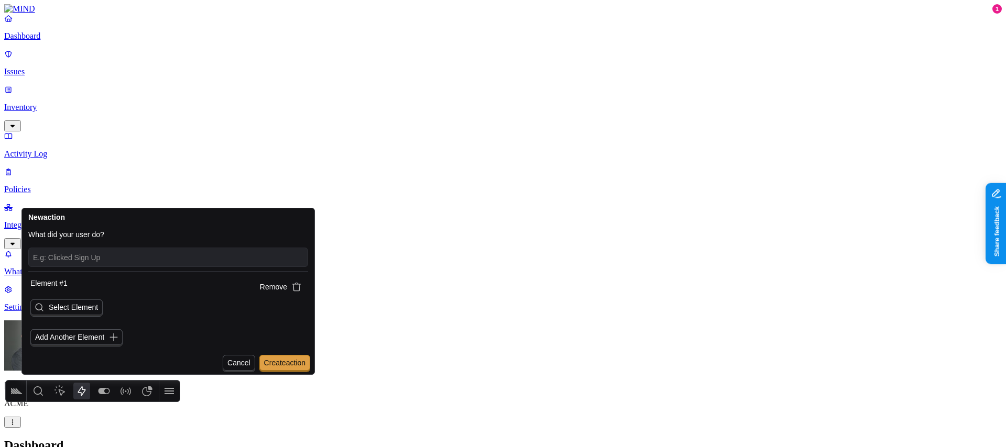
click at [80, 221] on p "Integrations" at bounding box center [503, 225] width 998 height 9
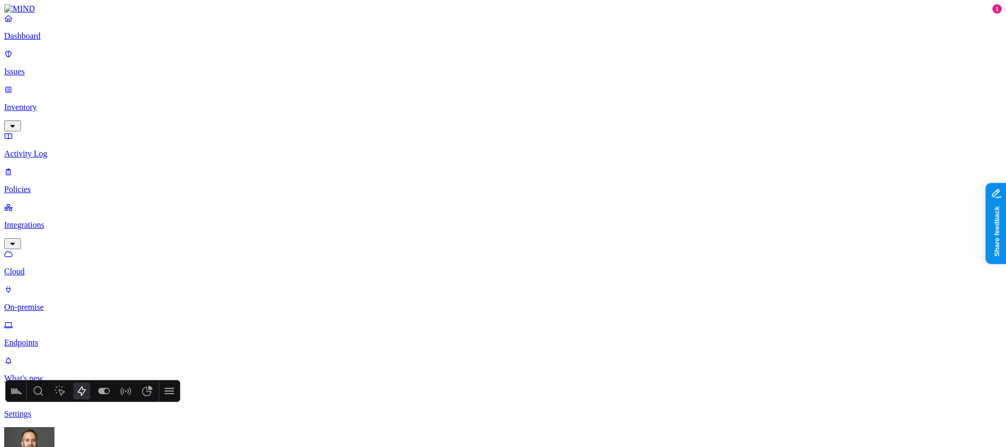
click at [51, 339] on p "Endpoints" at bounding box center [503, 343] width 998 height 9
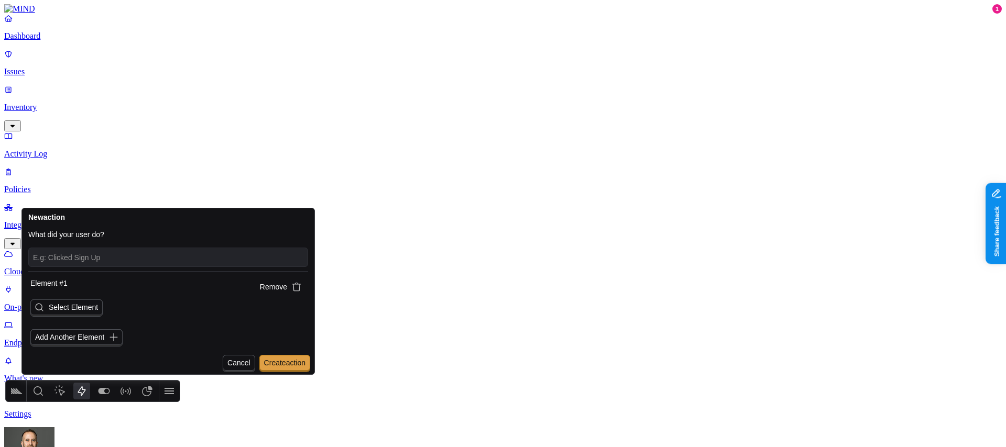
click at [127, 259] on input "text" at bounding box center [168, 257] width 270 height 14
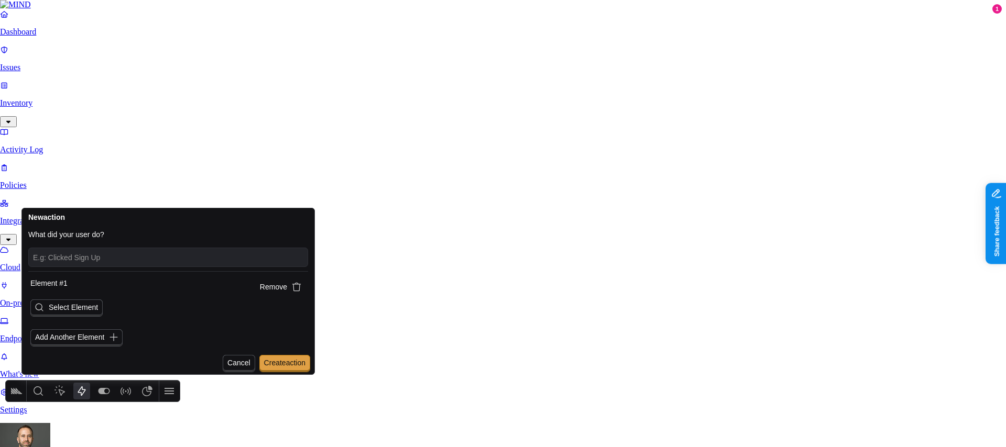
click at [89, 308] on span "Select Element" at bounding box center [73, 307] width 49 height 8
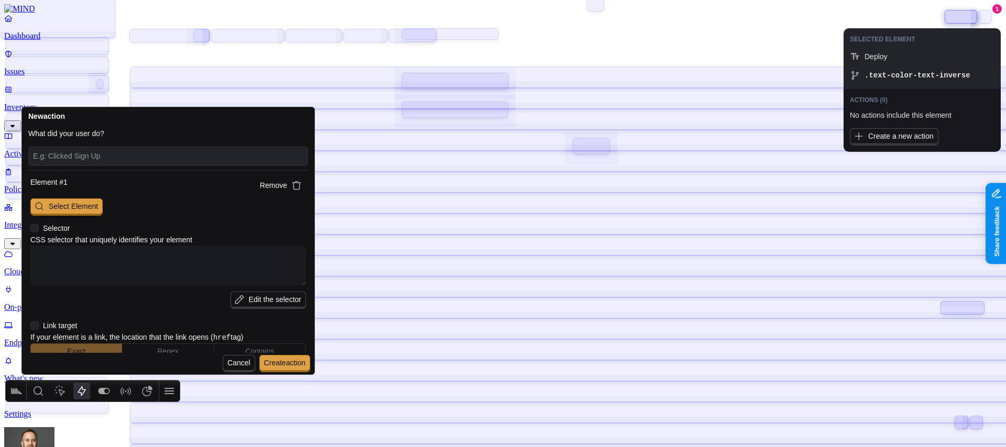
click at [957, 20] on div at bounding box center [960, 16] width 31 height 13
type textarea "x"
type textarea ".text-color-text-inverse"
type input "Deploy"
type input "[URL][DOMAIN_NAME]"
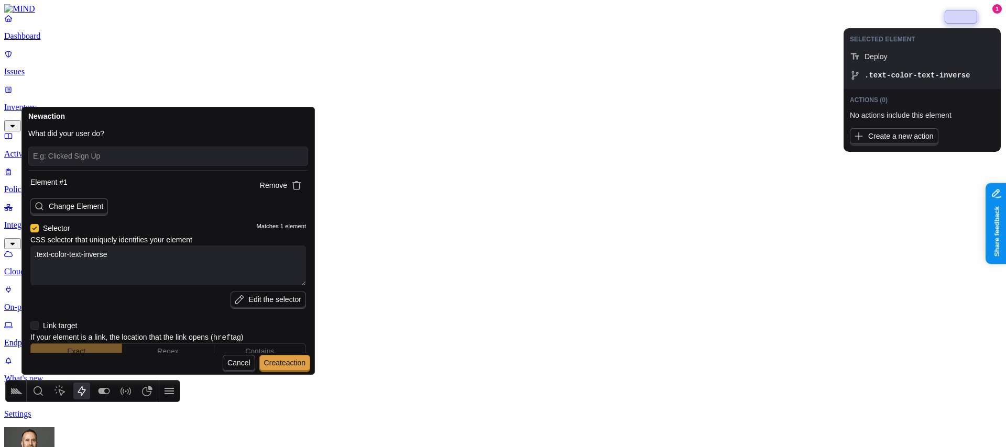
click at [957, 20] on div at bounding box center [960, 16] width 31 height 13
click at [266, 300] on span "Edit the selector" at bounding box center [275, 300] width 52 height 8
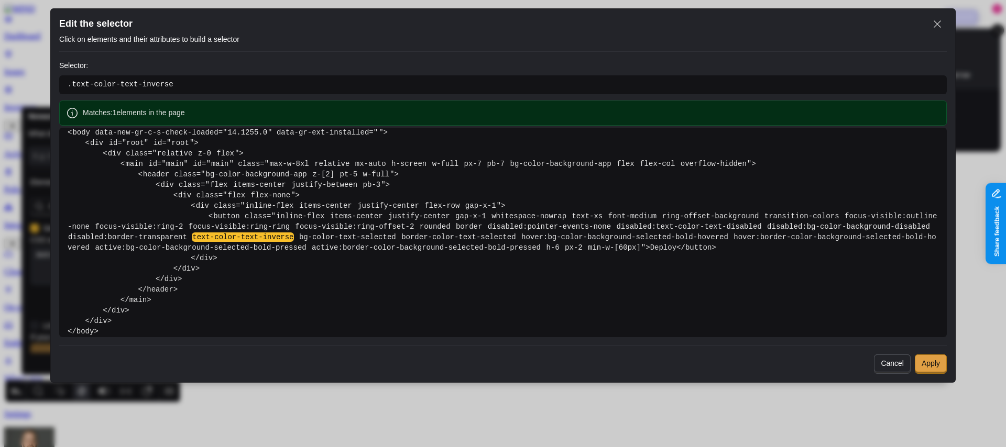
click at [885, 363] on span "Cancel" at bounding box center [892, 363] width 23 height 8
type textarea "x"
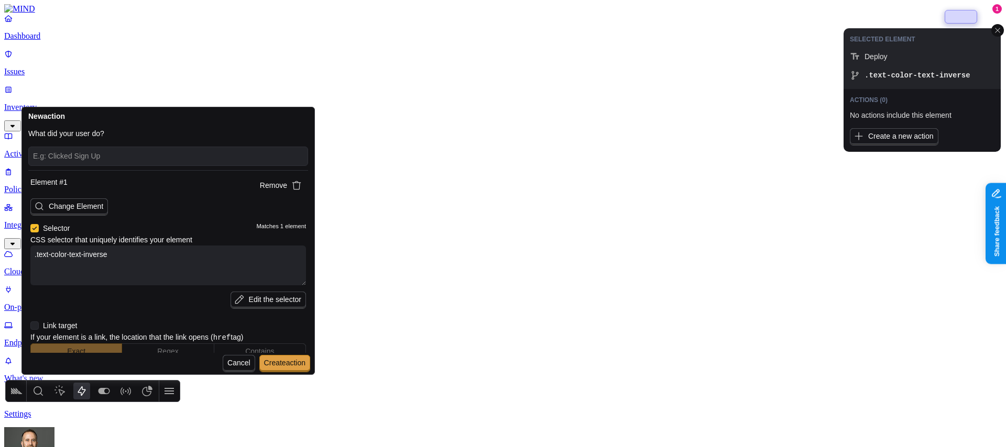
click at [291, 187] on icon "button" at bounding box center [296, 185] width 10 height 10
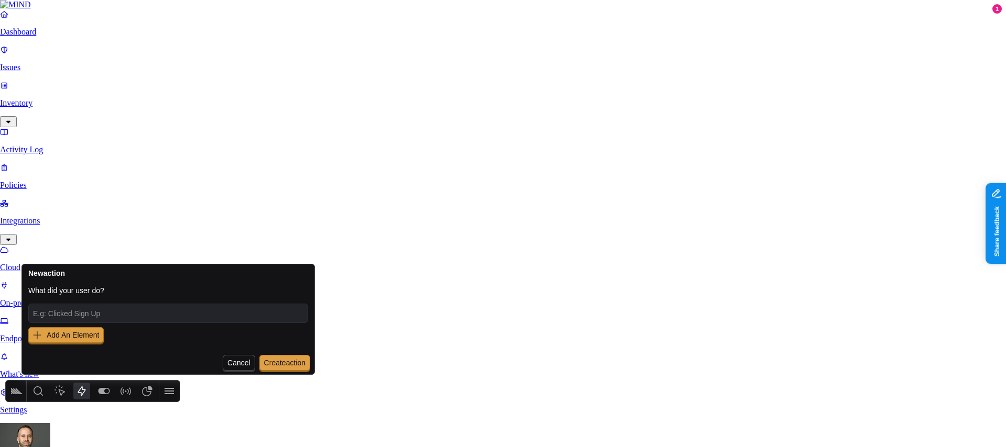
click at [75, 333] on span "Add An Element" at bounding box center [73, 335] width 52 height 8
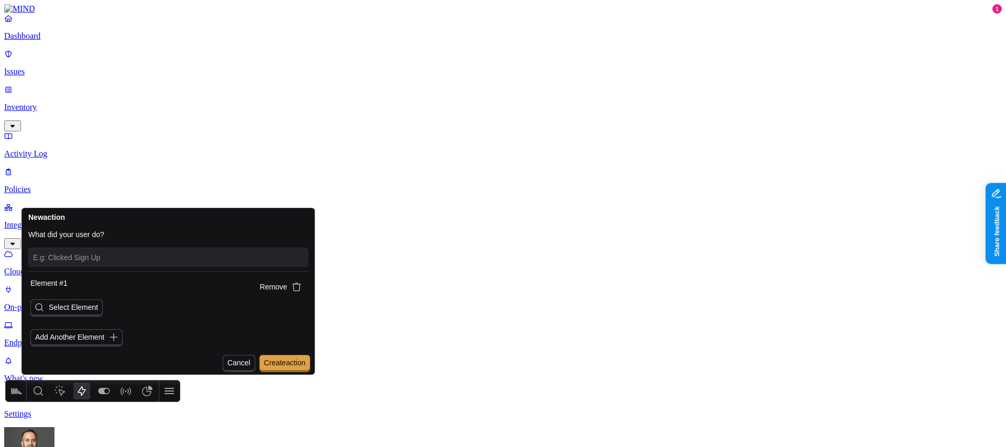
drag, startPoint x: 191, startPoint y: 221, endPoint x: 211, endPoint y: 176, distance: 49.7
click at [85, 391] on icon "Actions" at bounding box center [81, 391] width 13 height 13
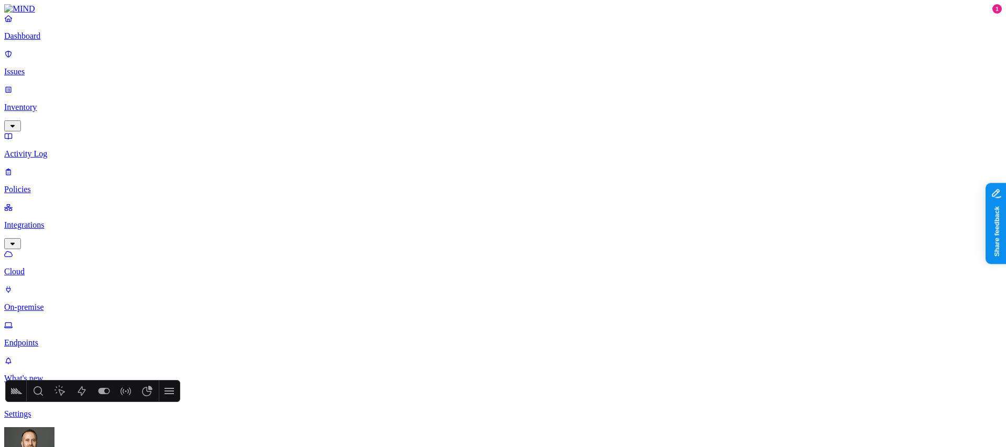
click at [85, 391] on icon "Actions" at bounding box center [81, 391] width 13 height 13
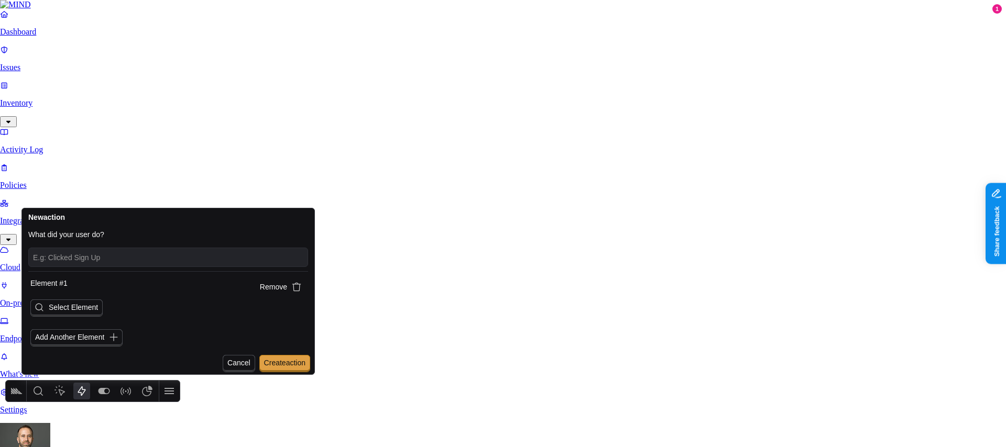
click at [81, 310] on span "Select Element" at bounding box center [73, 307] width 49 height 8
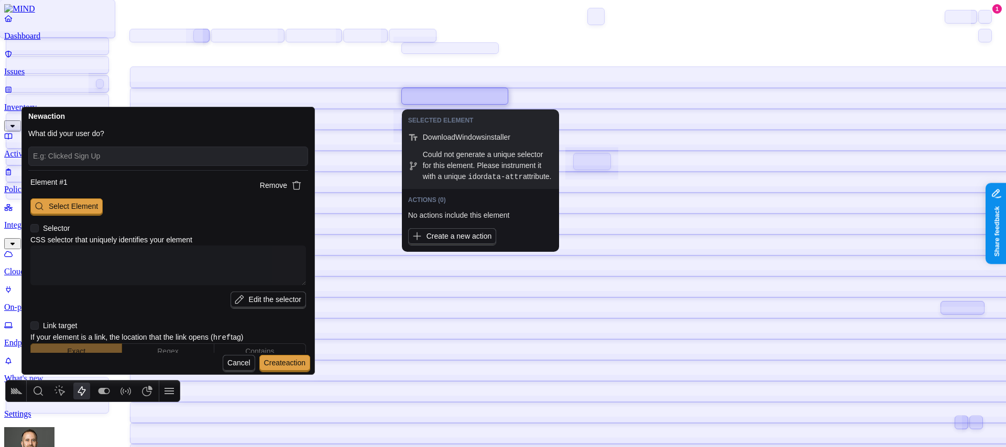
click at [447, 97] on div at bounding box center [455, 96] width 106 height 16
type input "DownloadWindowsinstaller"
type input "[URL][DOMAIN_NAME]"
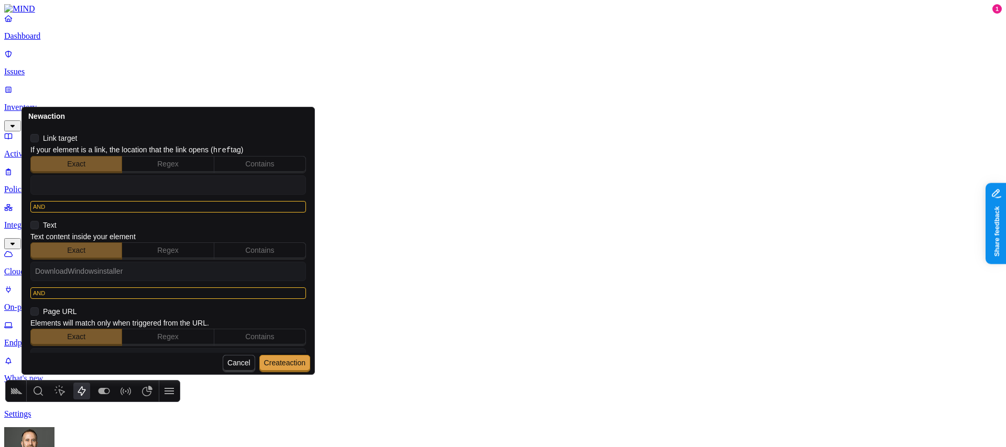
scroll to position [187, 0]
click at [143, 269] on input "DownloadWindowsinstaller" at bounding box center [168, 272] width 266 height 14
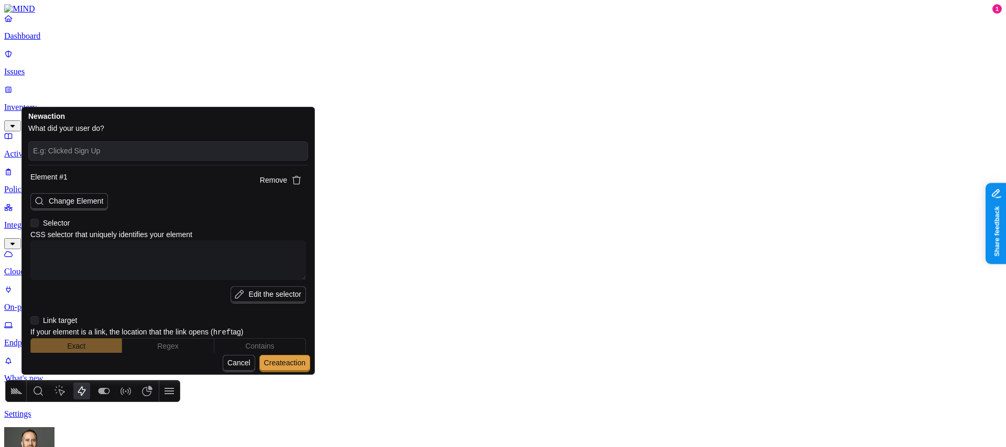
scroll to position [0, 0]
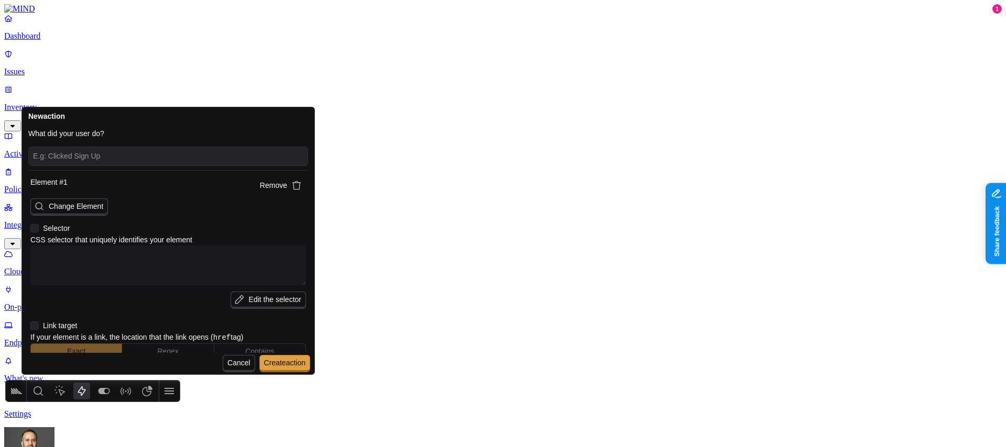
click at [154, 261] on textarea at bounding box center [168, 266] width 276 height 40
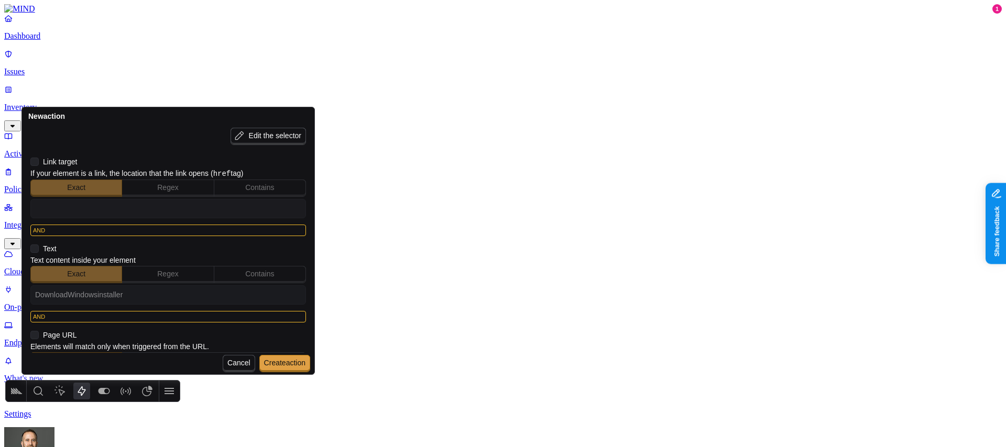
scroll to position [172, 0]
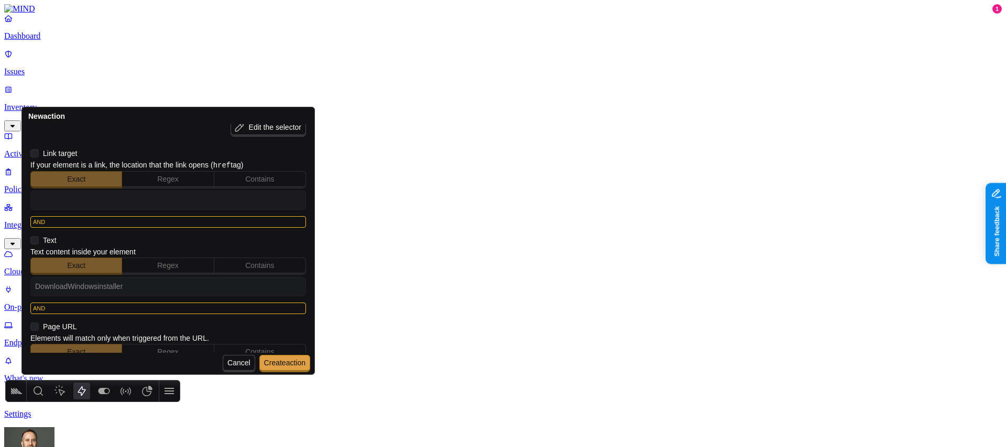
click at [34, 238] on icon at bounding box center [34, 240] width 8 height 8
click at [30, 241] on input "checkbox" at bounding box center [30, 241] width 0 height 0
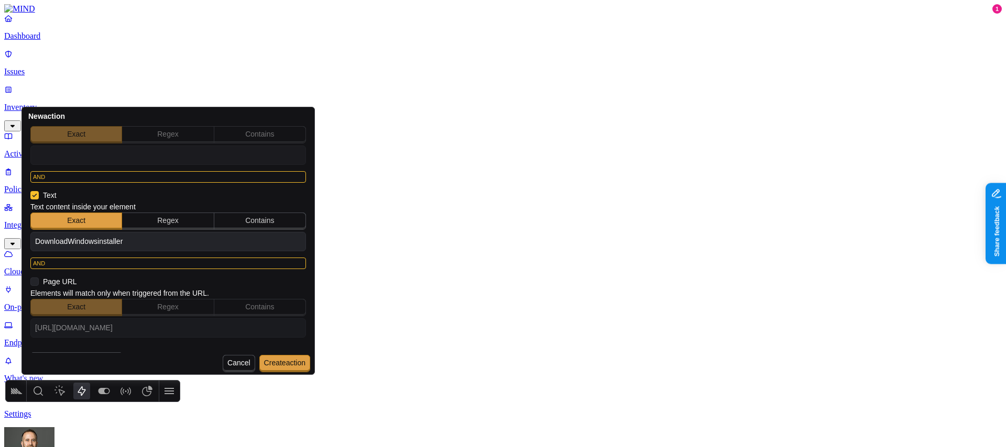
scroll to position [240, 0]
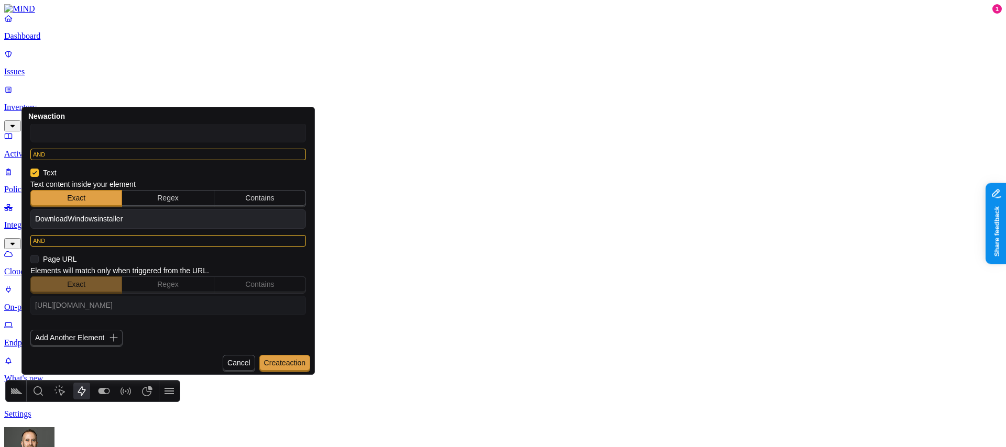
click at [32, 259] on icon at bounding box center [34, 259] width 8 height 8
click at [30, 259] on input "checkbox" at bounding box center [30, 259] width 0 height 0
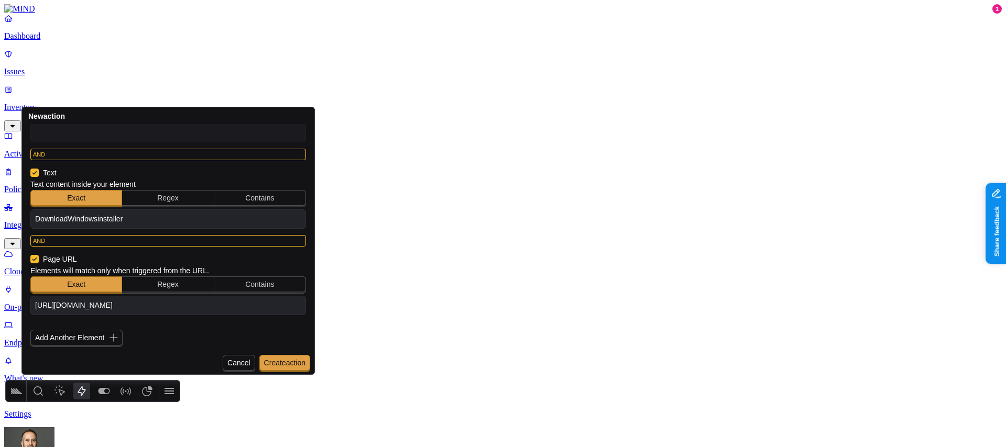
click at [113, 337] on icon "button" at bounding box center [113, 338] width 10 height 10
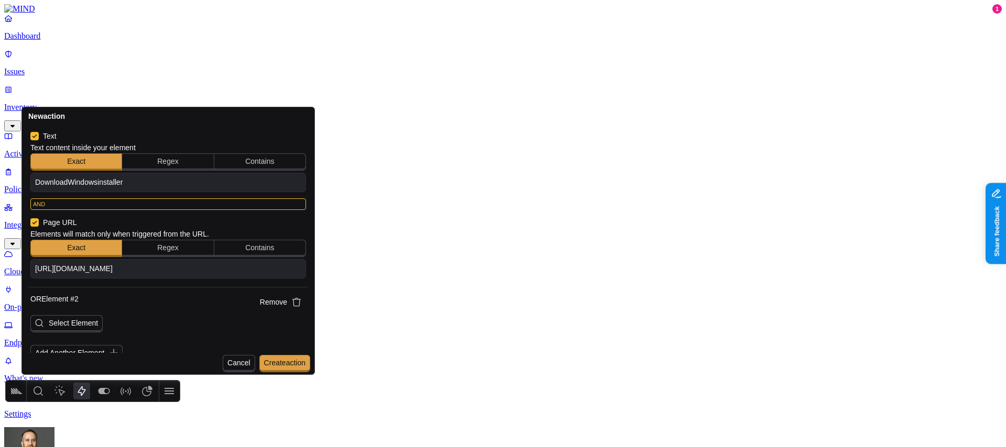
scroll to position [292, 0]
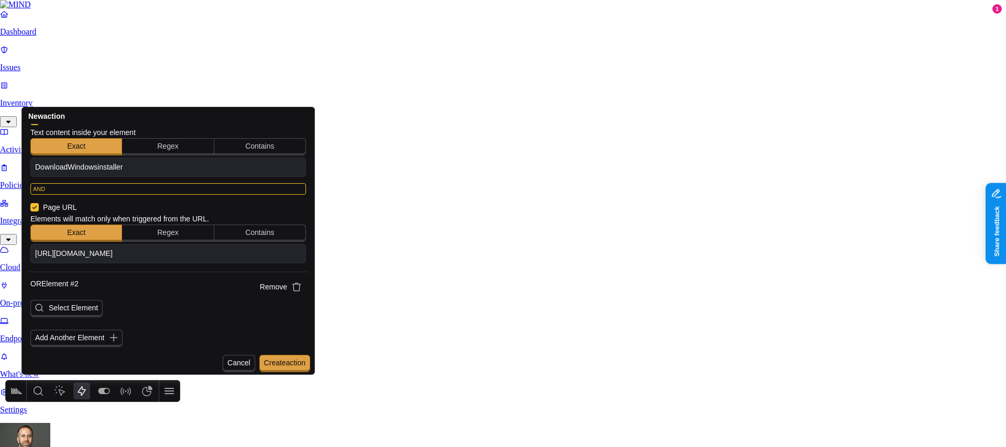
click at [85, 305] on span "Select Element" at bounding box center [73, 308] width 49 height 8
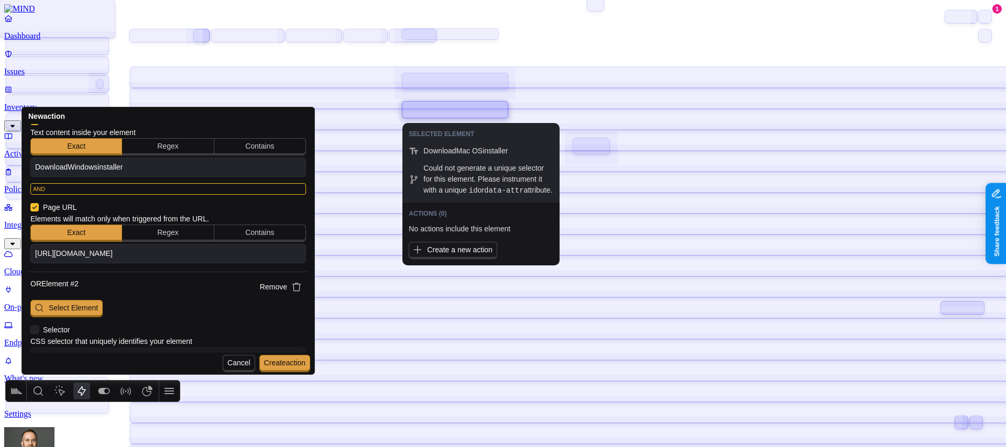
click at [457, 110] on div at bounding box center [454, 110] width 105 height 16
type input "DownloadMac OSinstaller"
type input "[URL][DOMAIN_NAME]"
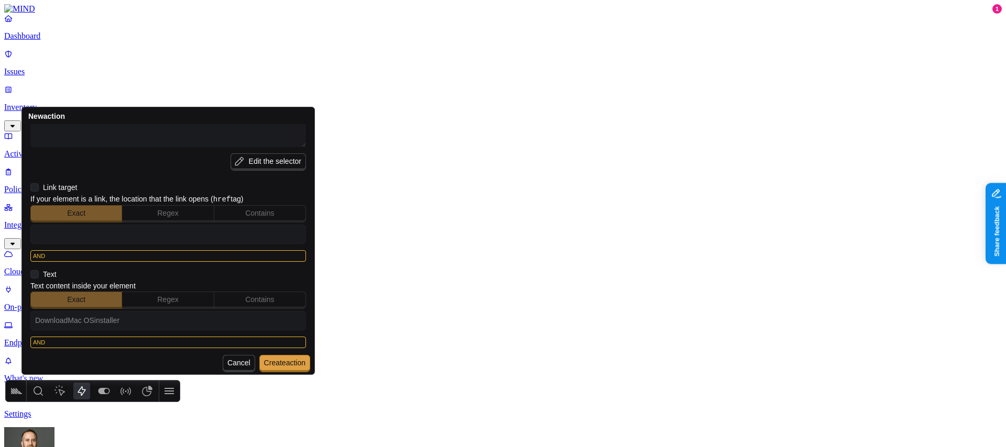
scroll to position [554, 0]
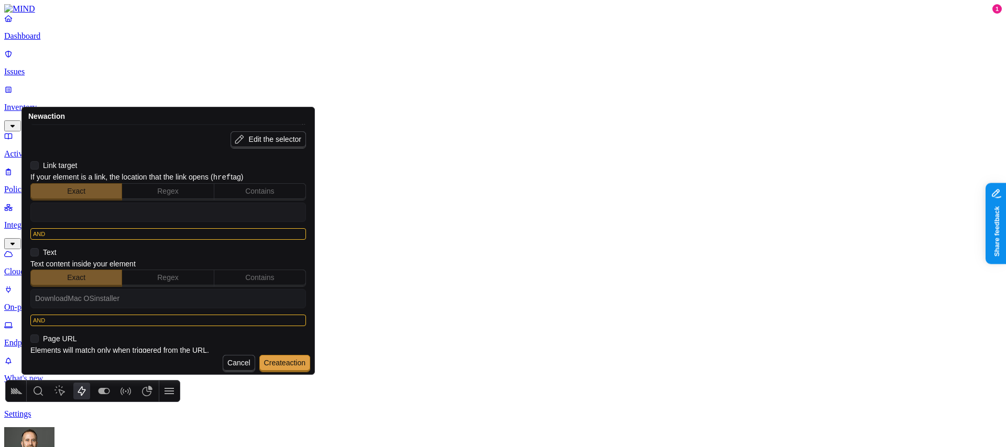
click at [36, 253] on icon at bounding box center [34, 252] width 8 height 8
click at [30, 253] on input "checkbox" at bounding box center [30, 253] width 0 height 0
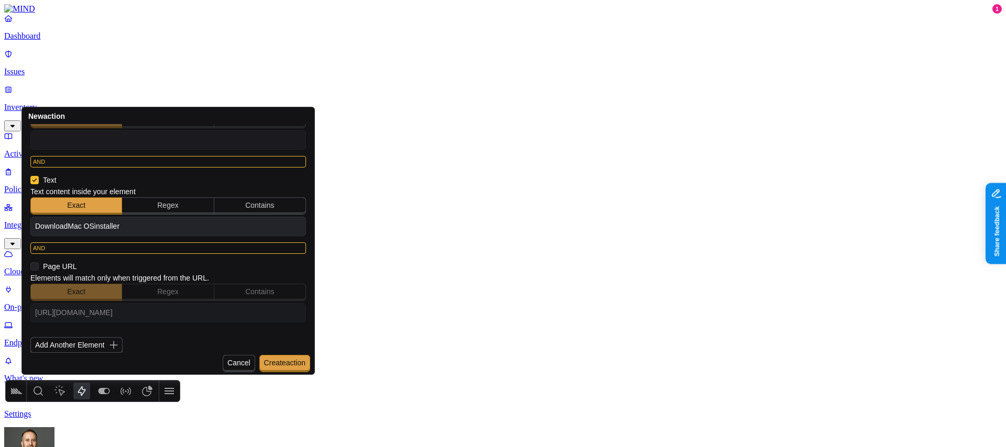
scroll to position [633, 0]
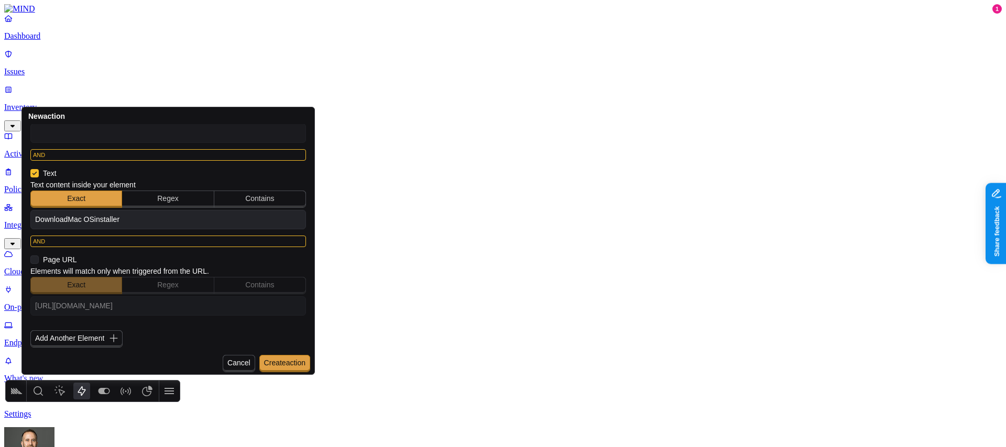
click at [35, 257] on icon at bounding box center [34, 260] width 8 height 8
click at [30, 260] on input "checkbox" at bounding box center [30, 260] width 0 height 0
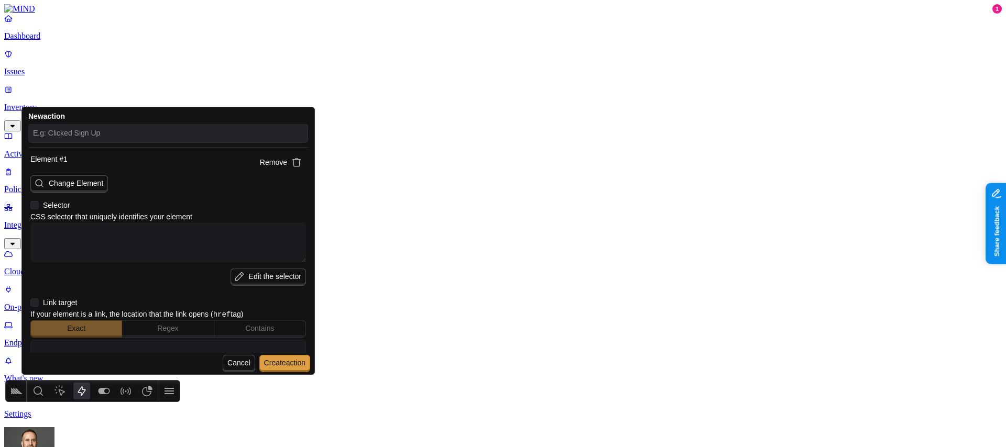
scroll to position [0, 0]
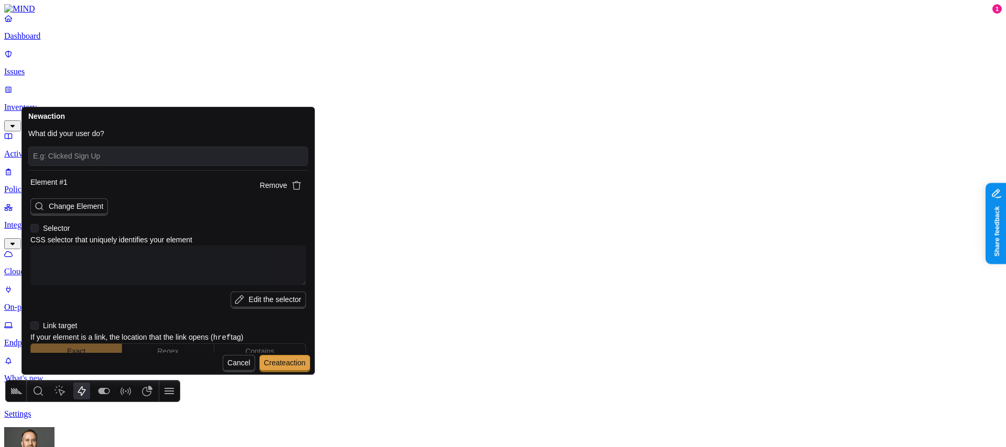
click at [88, 159] on input "text" at bounding box center [168, 156] width 270 height 14
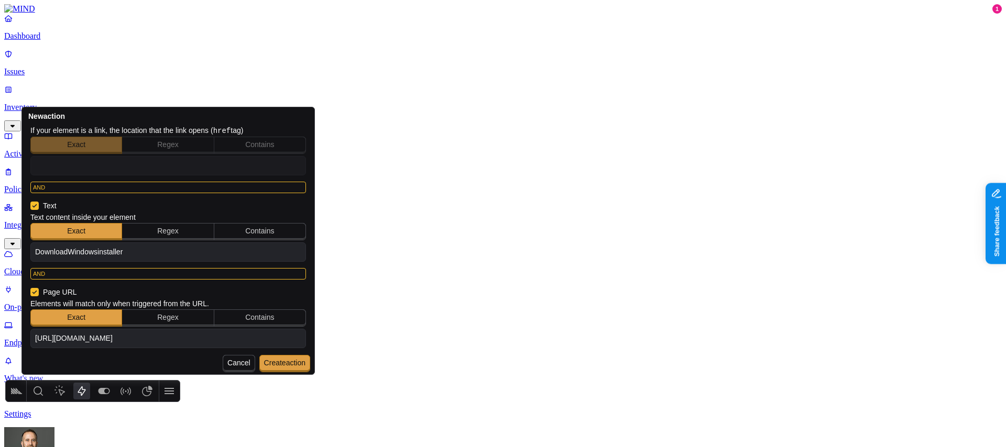
scroll to position [210, 0]
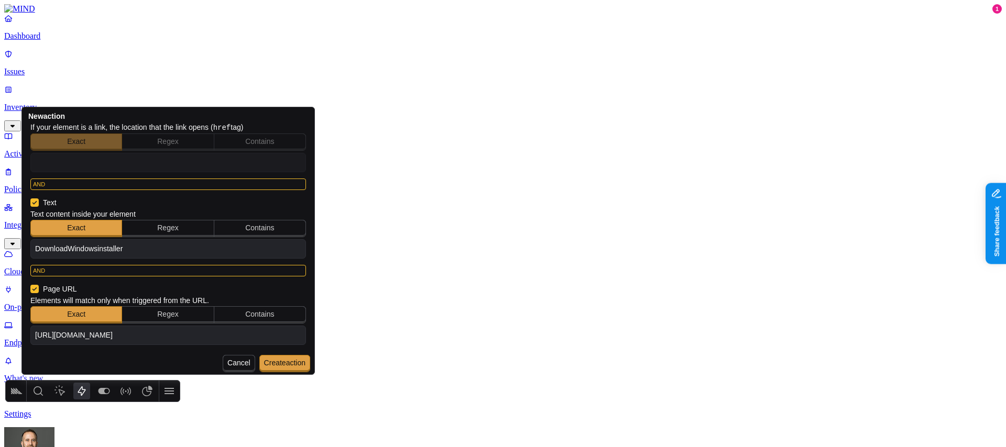
type input "Downloaded endpoint installer"
click at [285, 362] on span "Create action" at bounding box center [284, 363] width 41 height 8
